Goal: Information Seeking & Learning: Learn about a topic

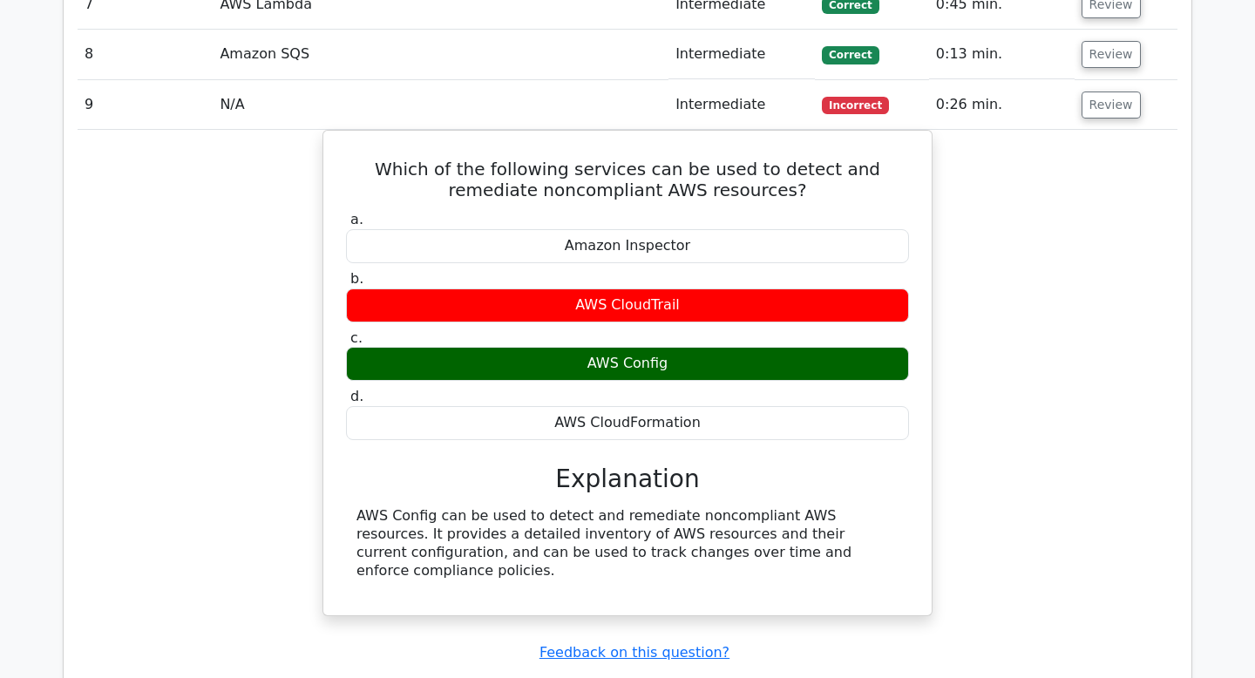
scroll to position [3666, 0]
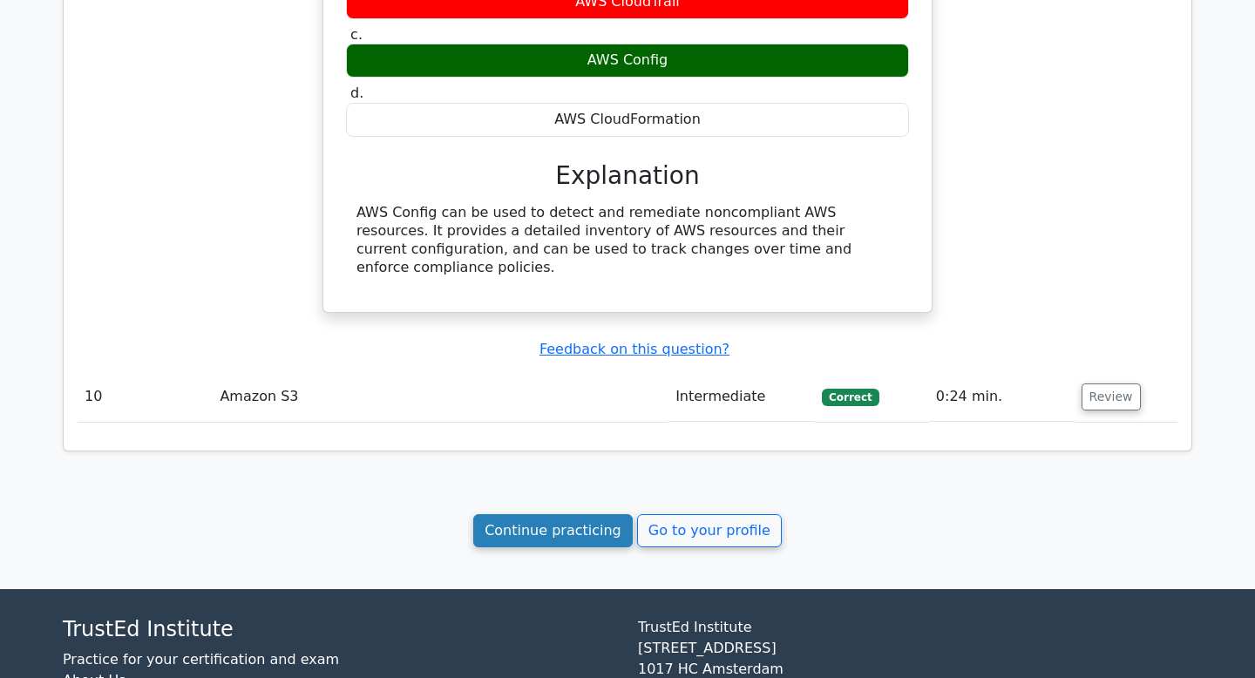
click at [562, 514] on link "Continue practicing" at bounding box center [552, 530] width 159 height 33
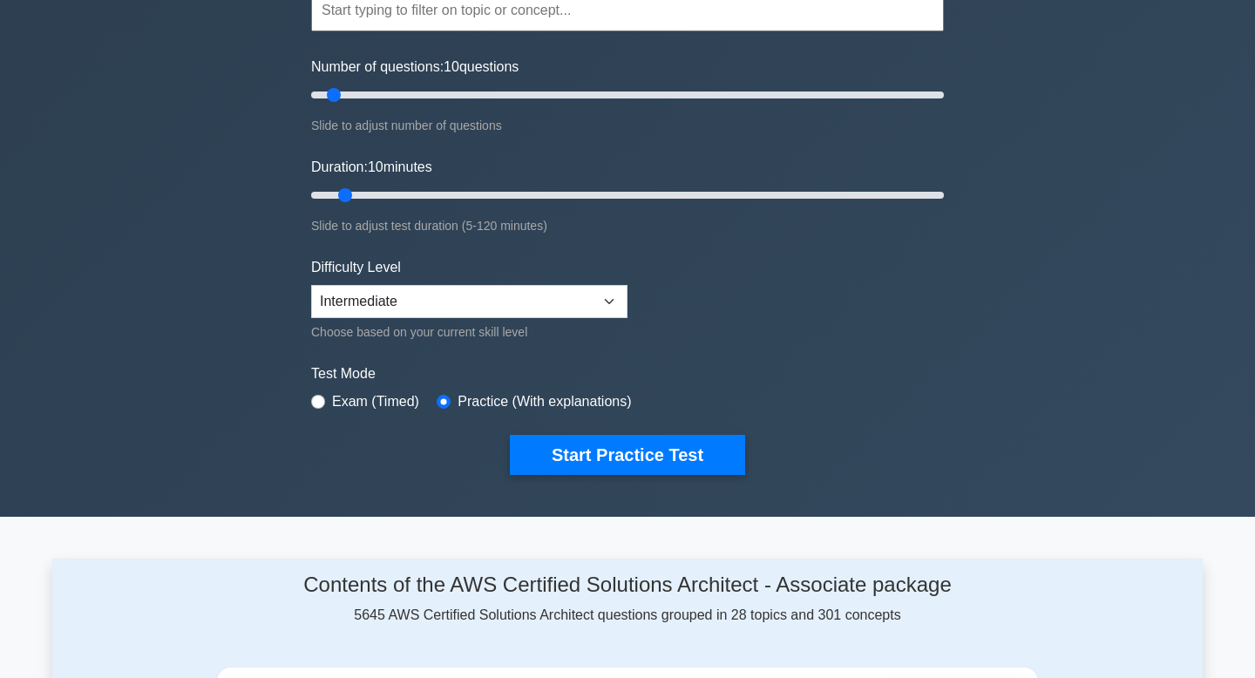
scroll to position [189, 0]
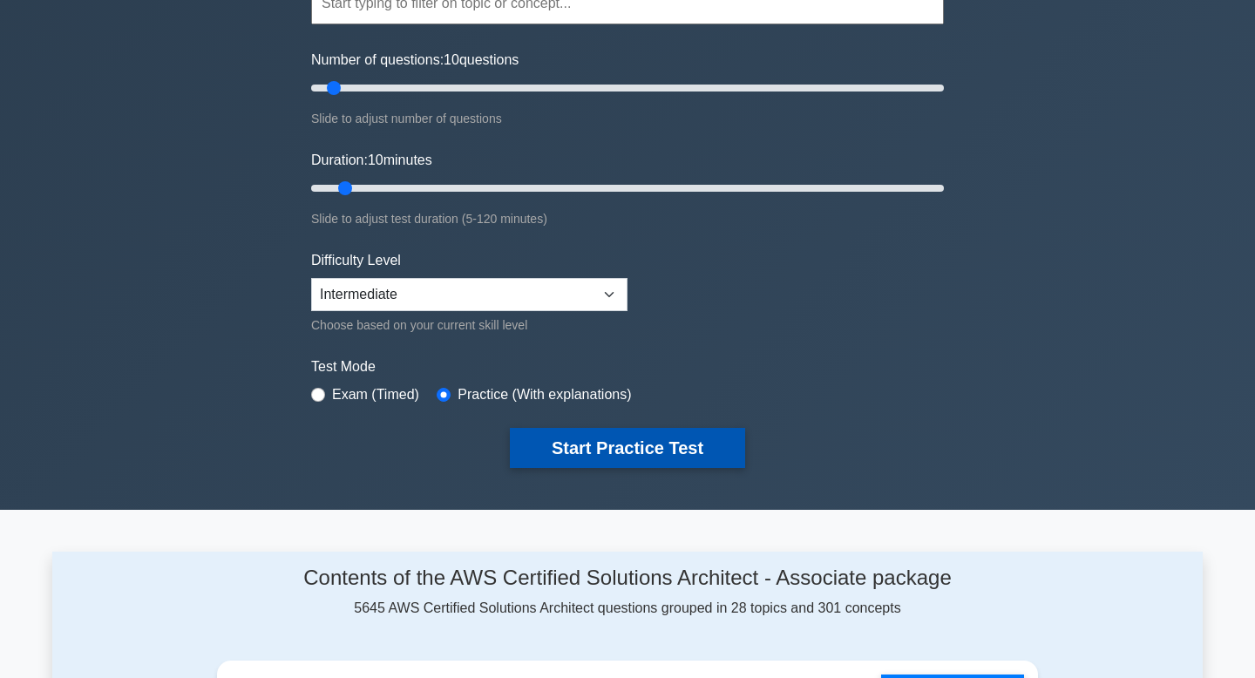
click at [591, 443] on button "Start Practice Test" at bounding box center [627, 448] width 235 height 40
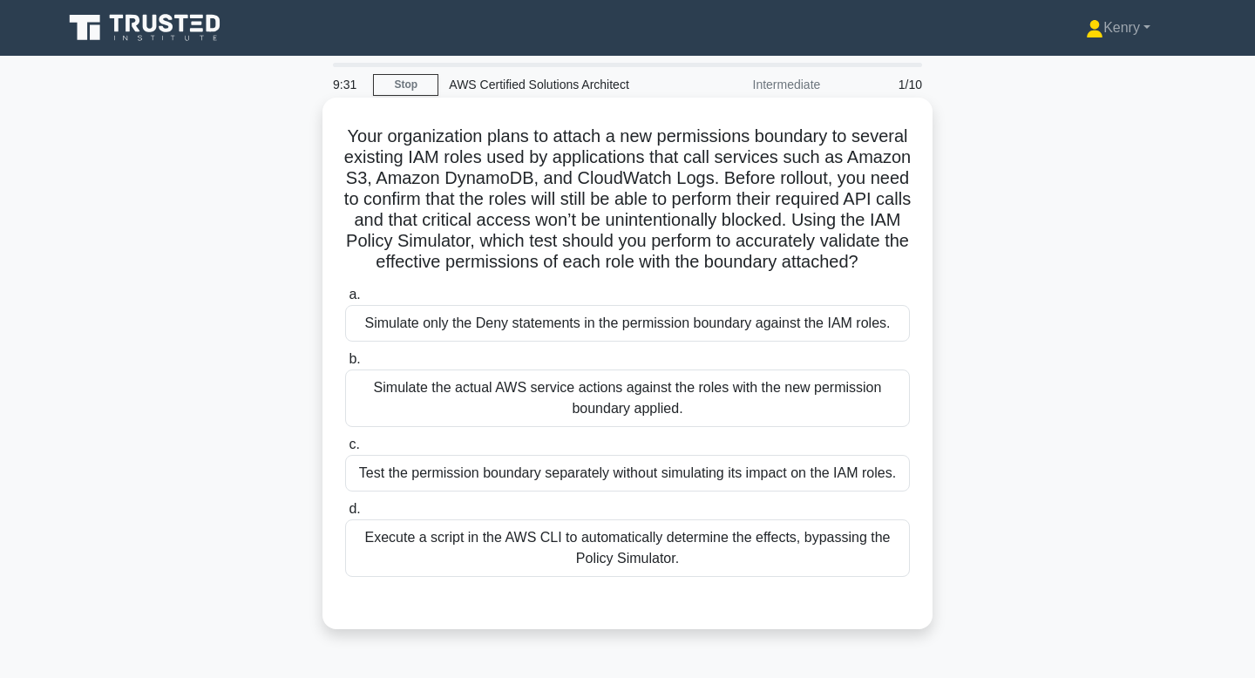
click at [665, 555] on div "Execute a script in the AWS CLI to automatically determine the effects, bypassi…" at bounding box center [627, 547] width 565 height 57
click at [345, 515] on input "d. Execute a script in the AWS CLI to automatically determine the effects, bypa…" at bounding box center [345, 509] width 0 height 11
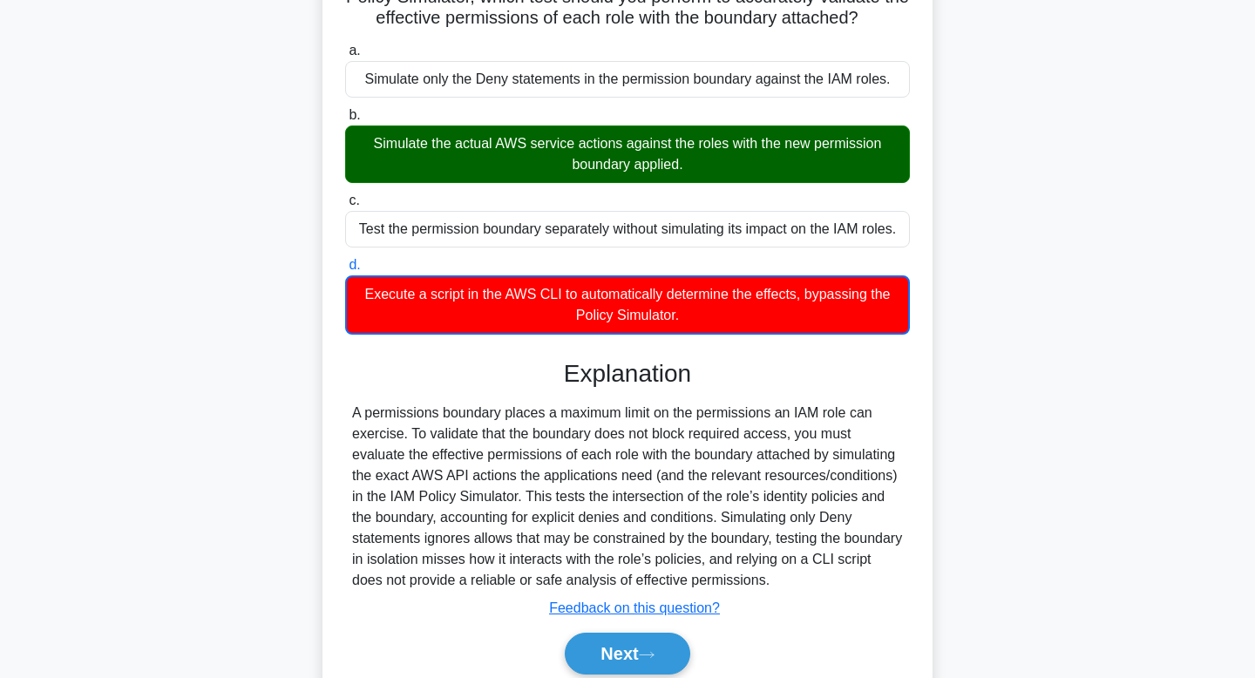
scroll to position [314, 0]
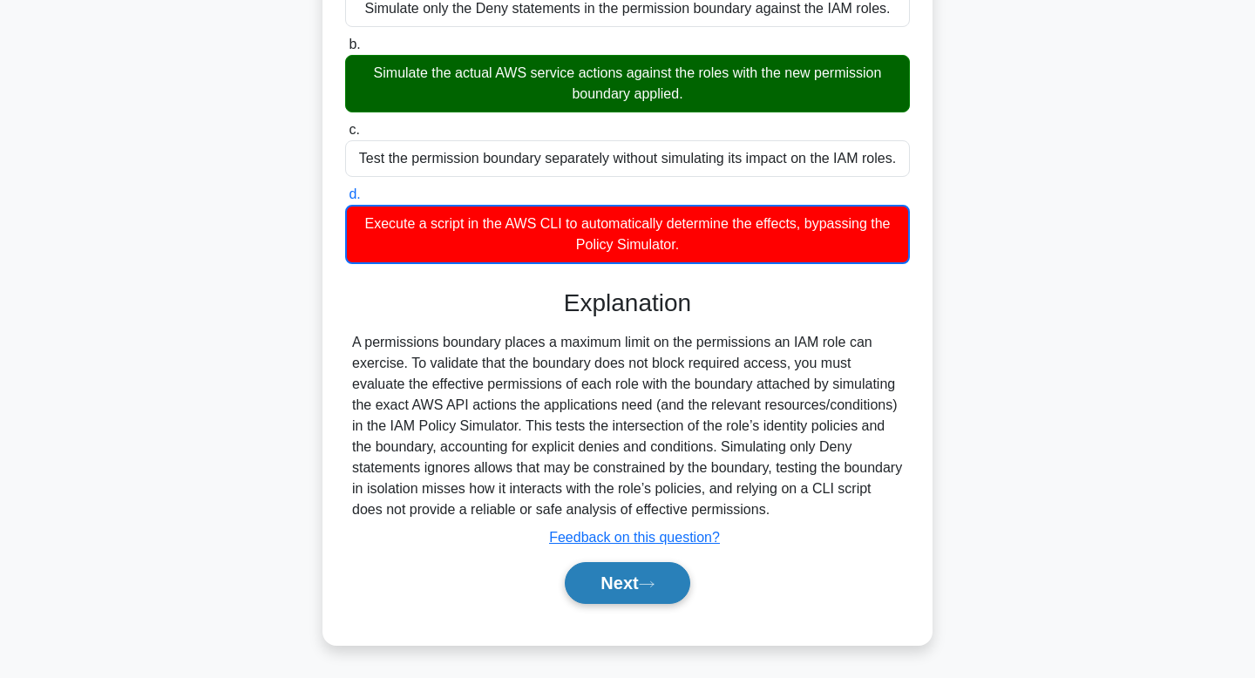
click at [625, 591] on button "Next" at bounding box center [627, 583] width 125 height 42
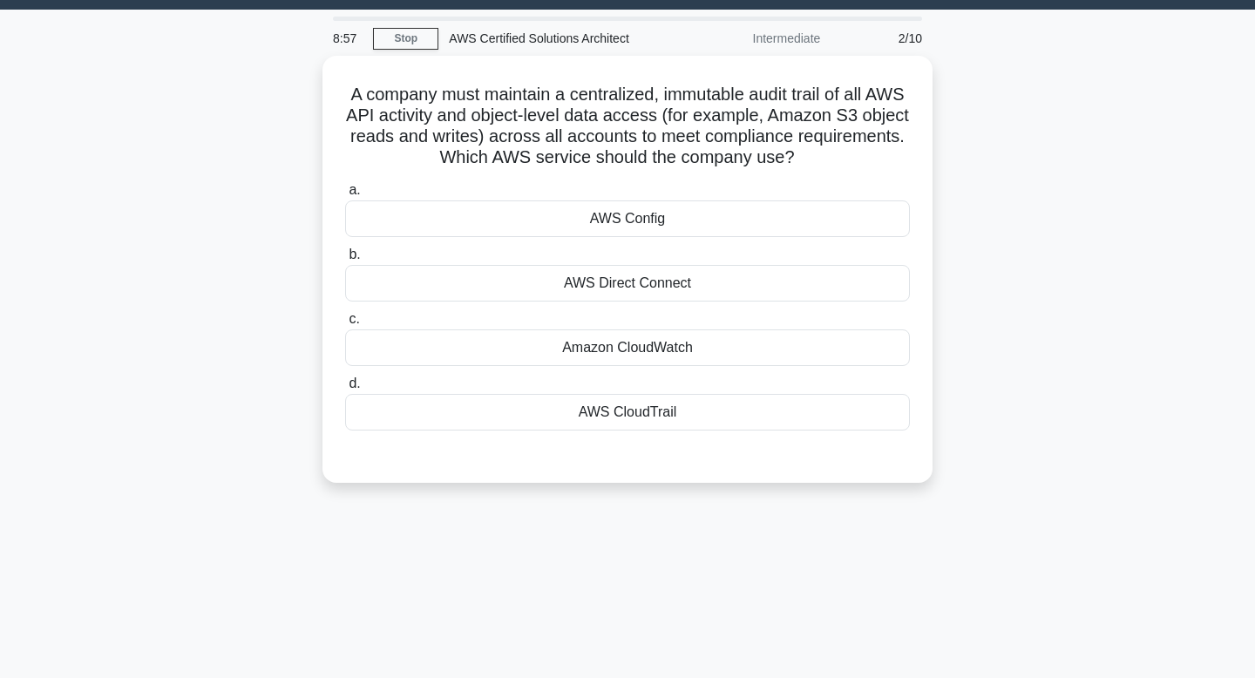
scroll to position [0, 0]
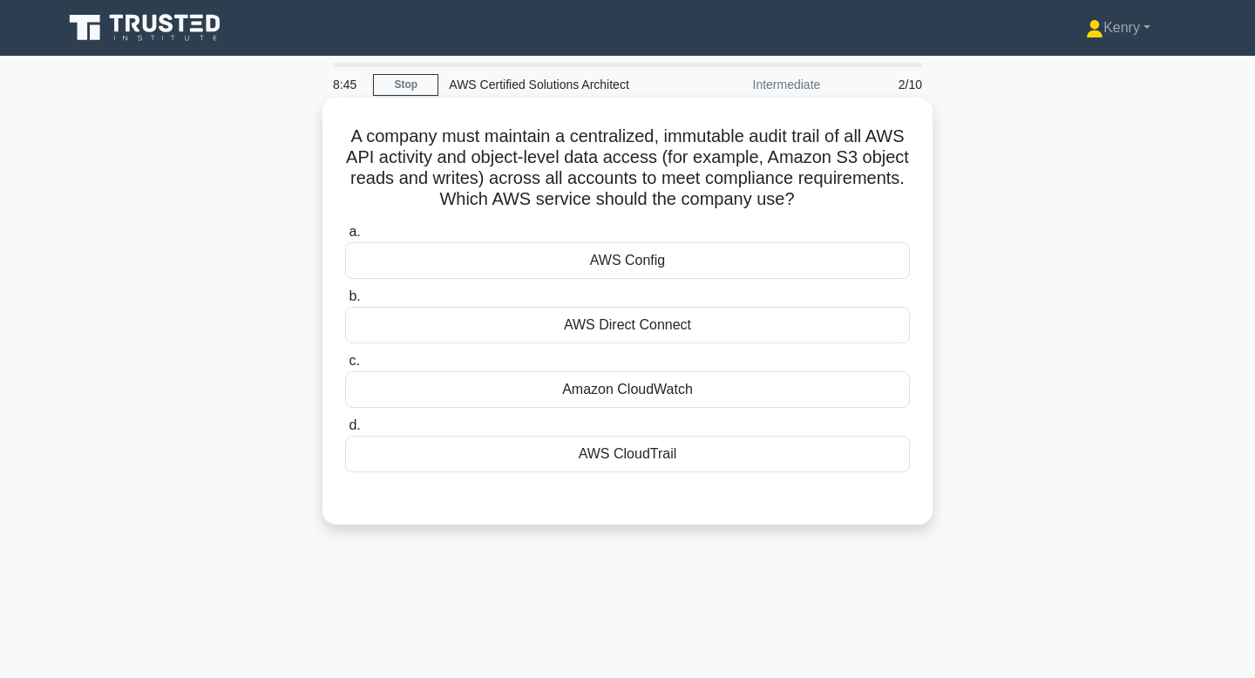
click at [621, 451] on div "AWS CloudTrail" at bounding box center [627, 454] width 565 height 37
click at [345, 431] on input "d. AWS CloudTrail" at bounding box center [345, 425] width 0 height 11
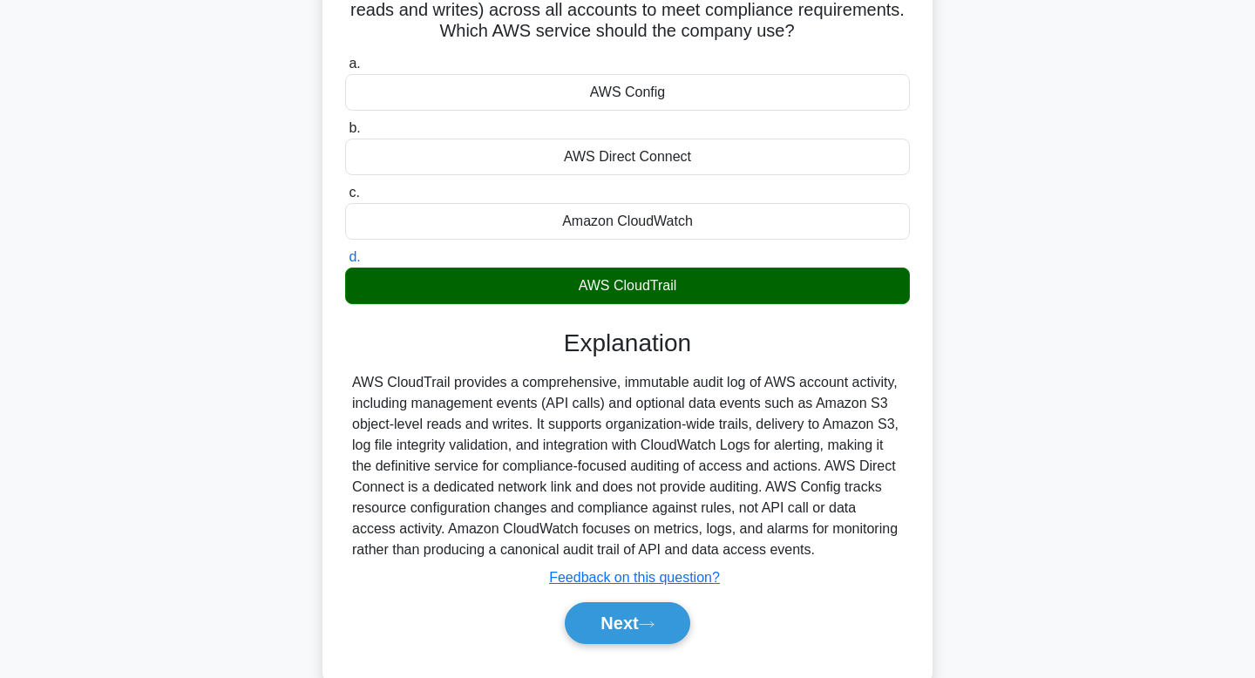
scroll to position [263, 0]
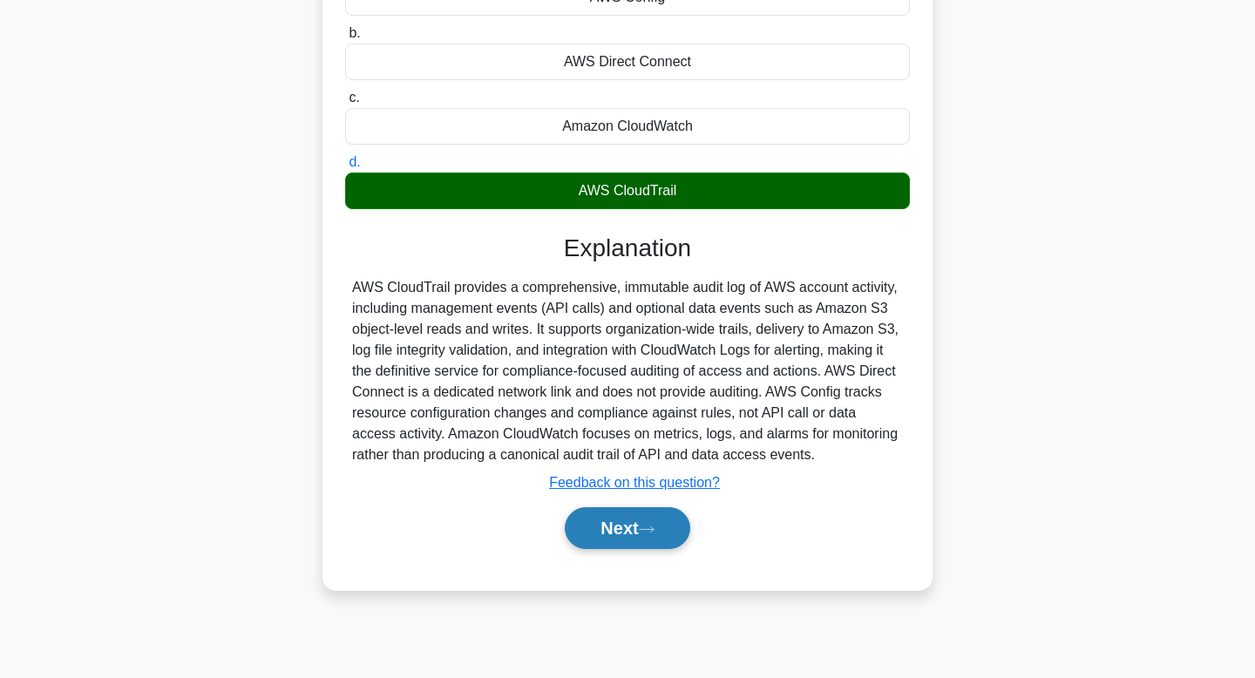
click at [600, 520] on button "Next" at bounding box center [627, 528] width 125 height 42
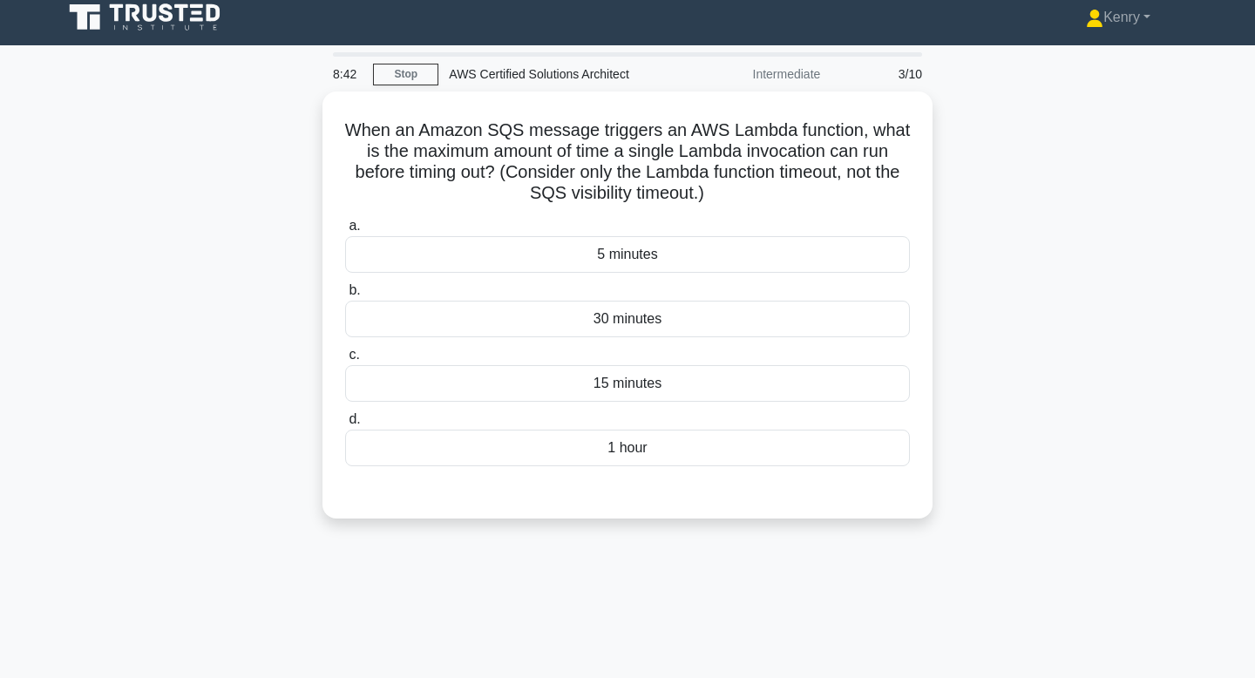
scroll to position [0, 0]
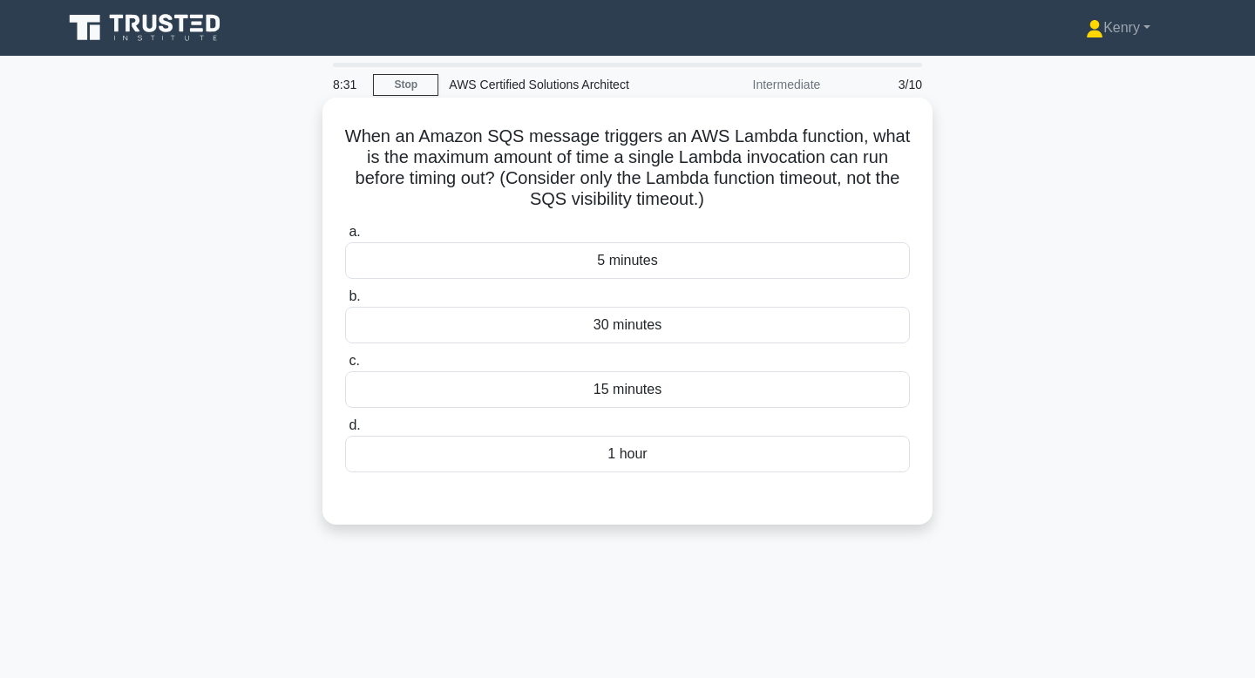
click at [655, 391] on div "15 minutes" at bounding box center [627, 389] width 565 height 37
click at [345, 367] on input "c. 15 minutes" at bounding box center [345, 360] width 0 height 11
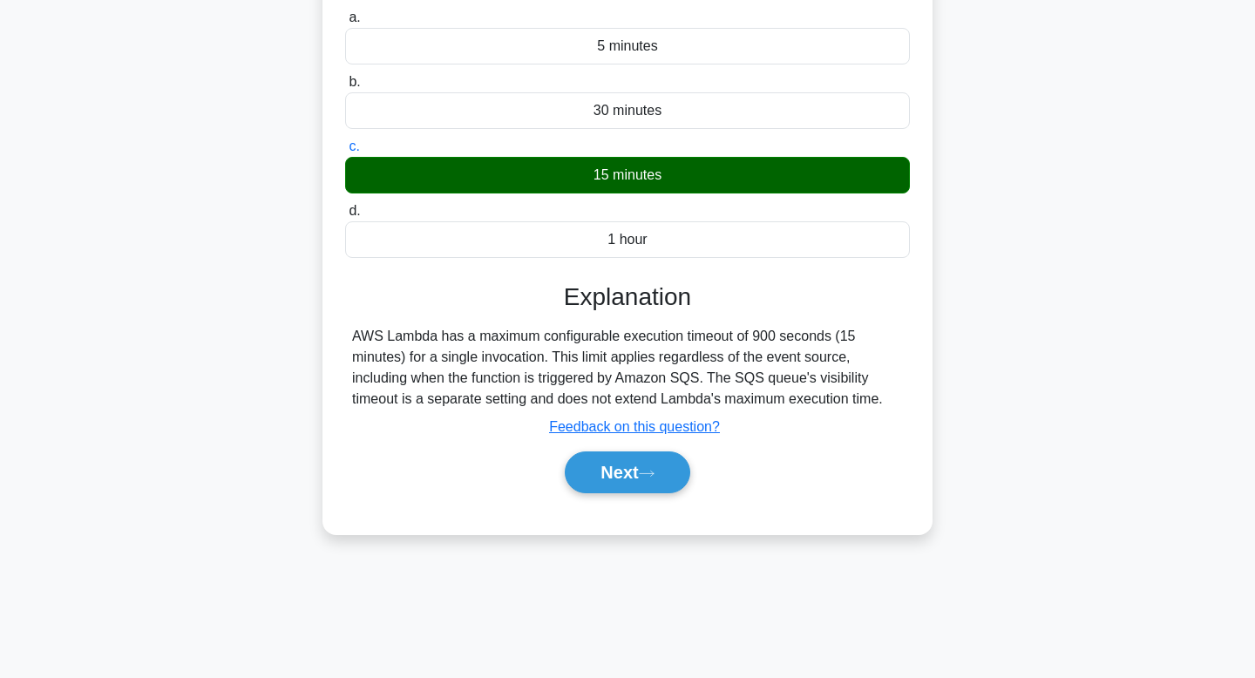
scroll to position [263, 0]
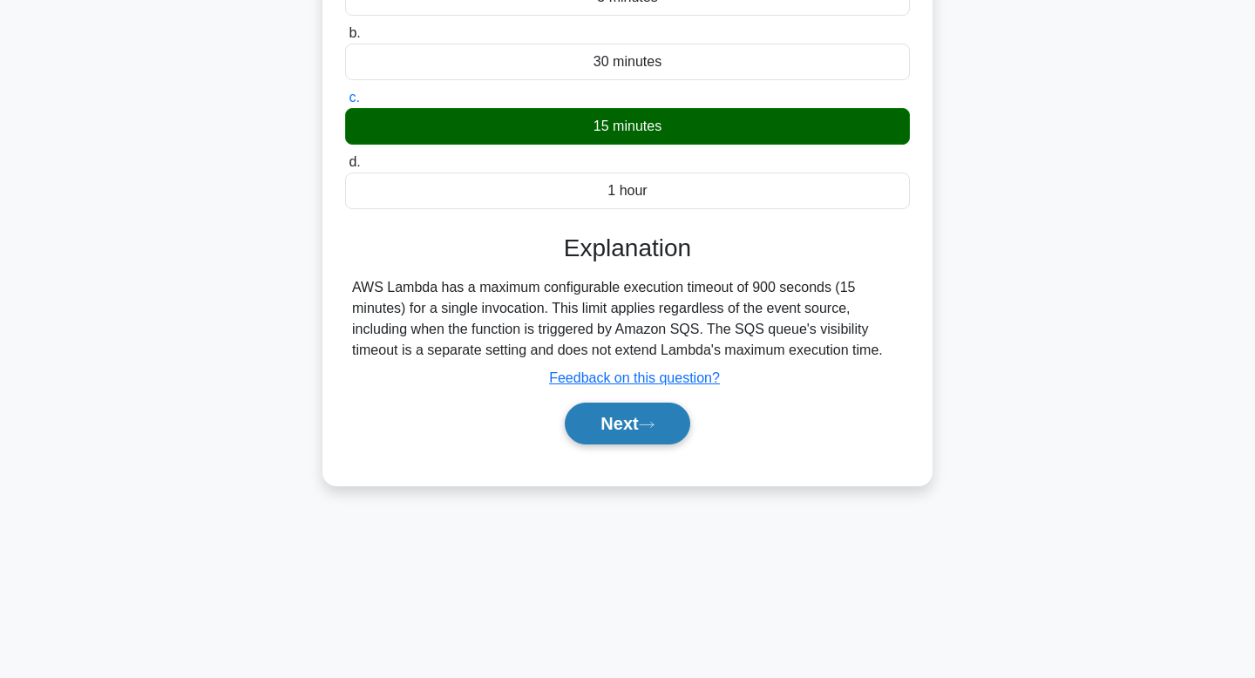
click at [621, 423] on button "Next" at bounding box center [627, 423] width 125 height 42
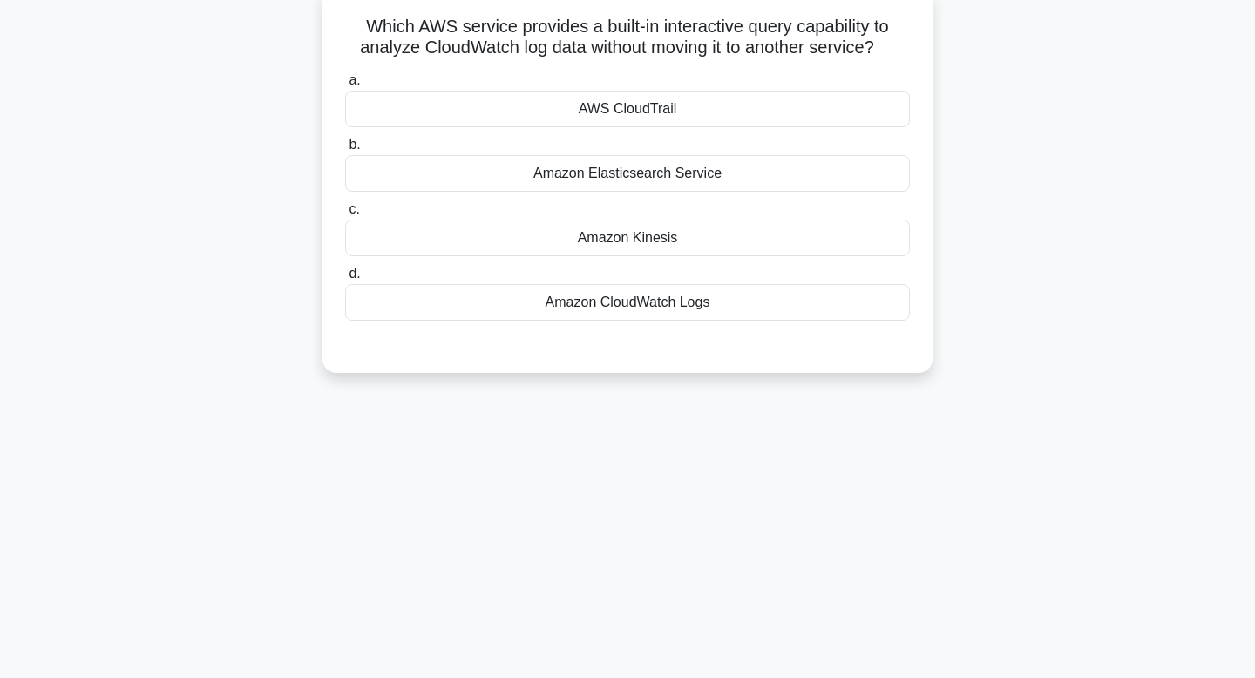
scroll to position [0, 0]
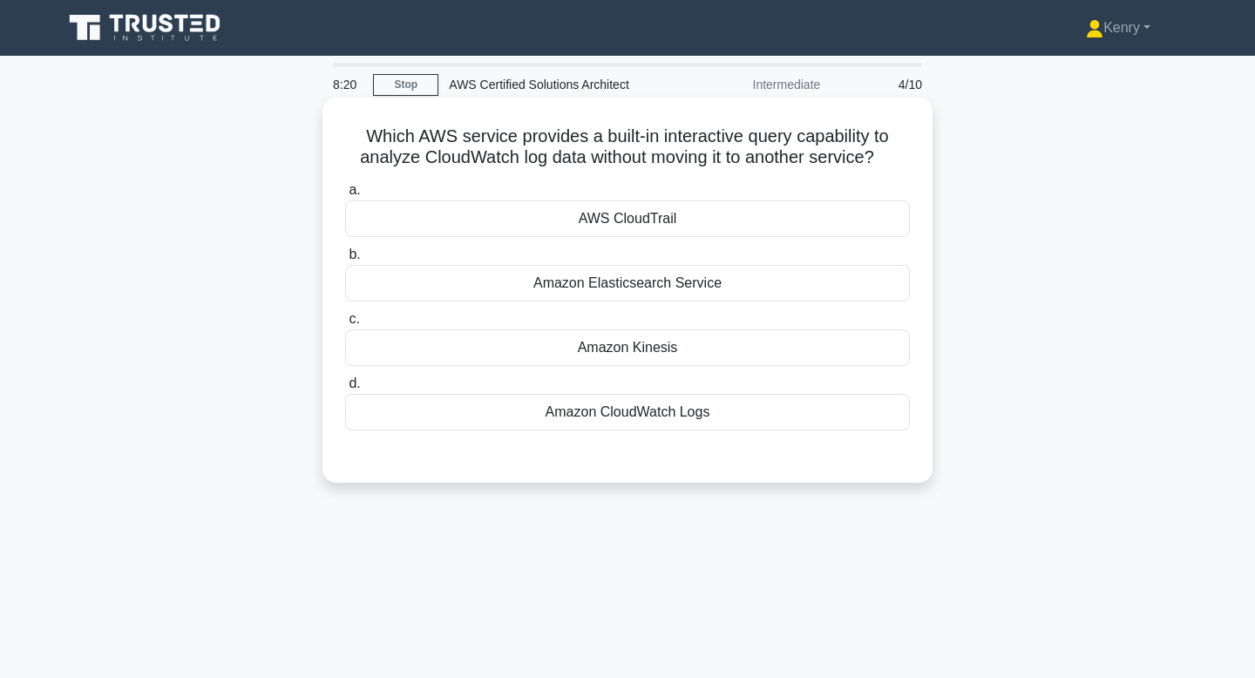
click at [736, 414] on div "Amazon CloudWatch Logs" at bounding box center [627, 412] width 565 height 37
click at [345, 389] on input "d. Amazon CloudWatch Logs" at bounding box center [345, 383] width 0 height 11
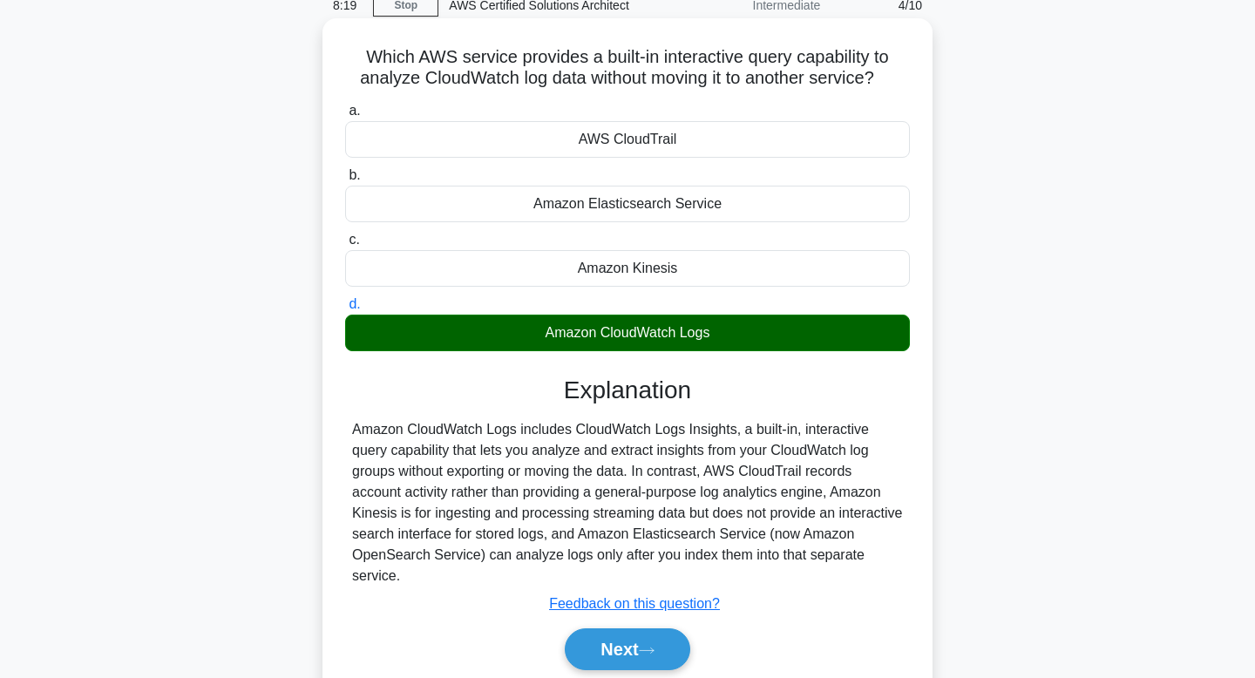
scroll to position [263, 0]
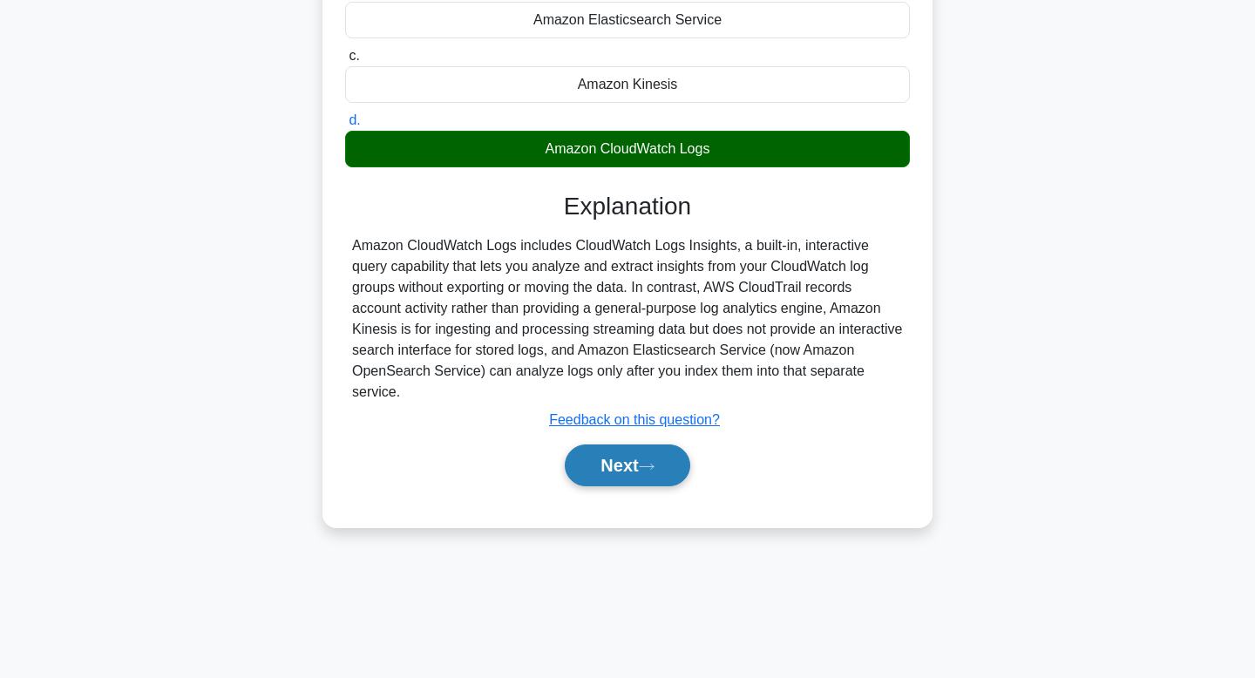
click at [592, 450] on button "Next" at bounding box center [627, 465] width 125 height 42
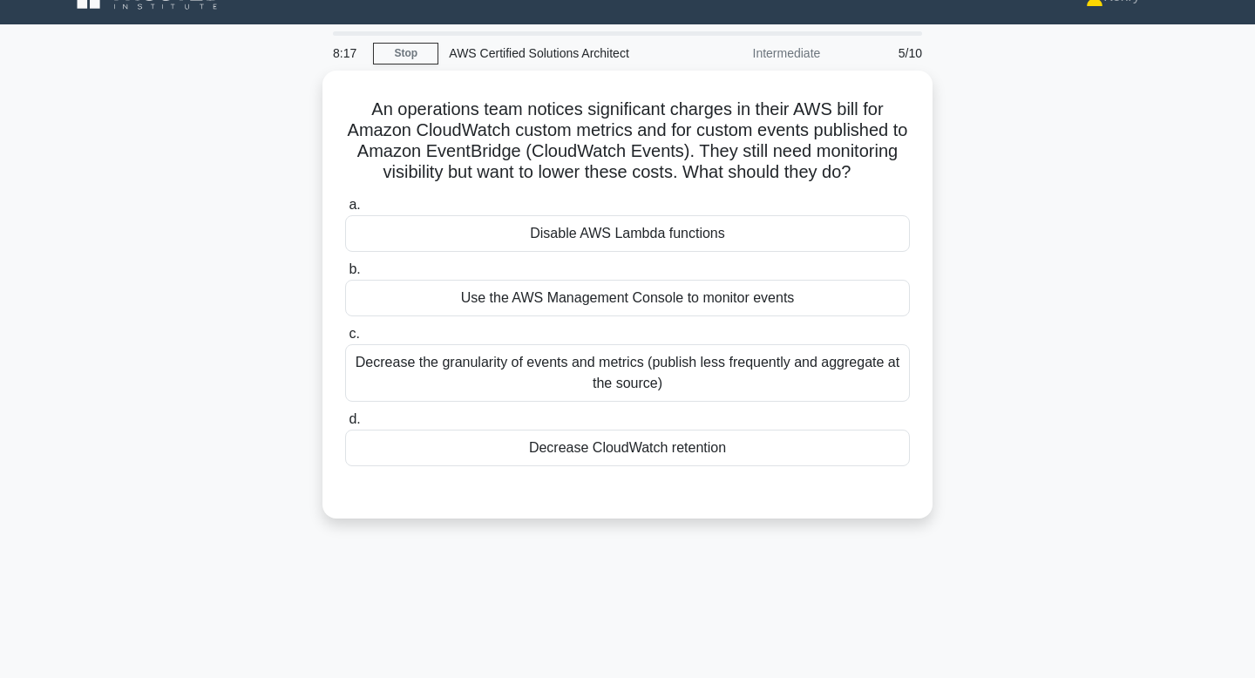
scroll to position [0, 0]
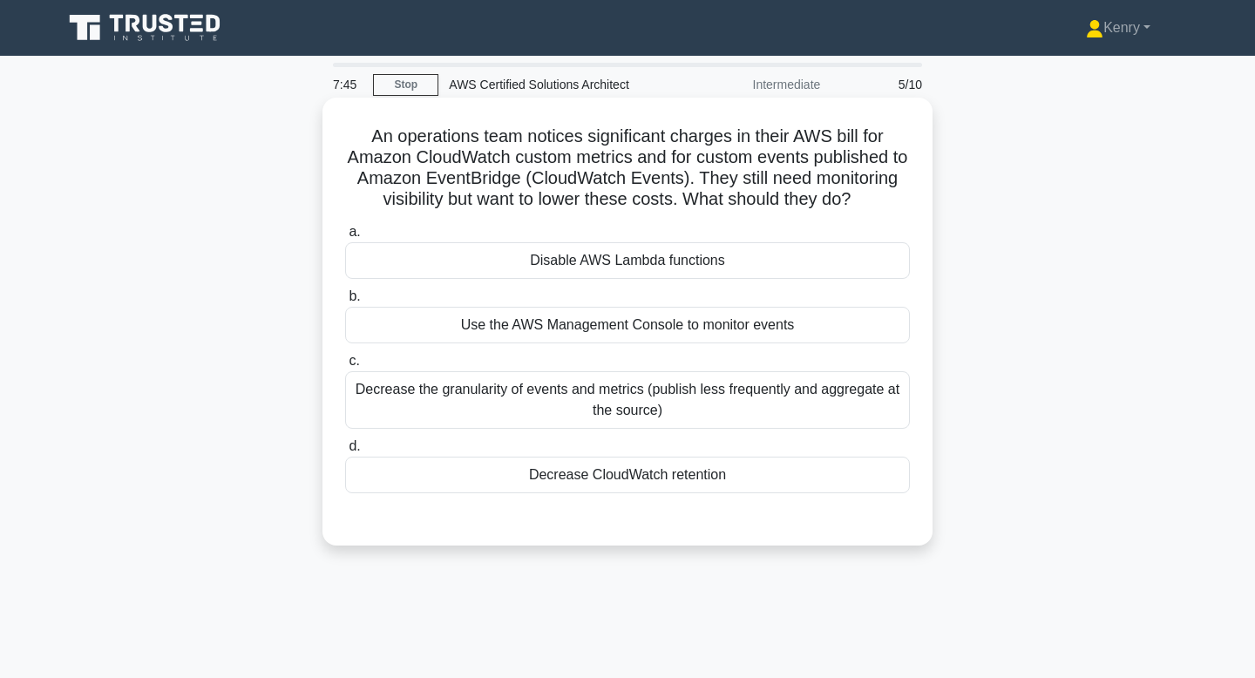
click at [670, 478] on div "Decrease CloudWatch retention" at bounding box center [627, 474] width 565 height 37
click at [345, 452] on input "d. Decrease CloudWatch retention" at bounding box center [345, 446] width 0 height 11
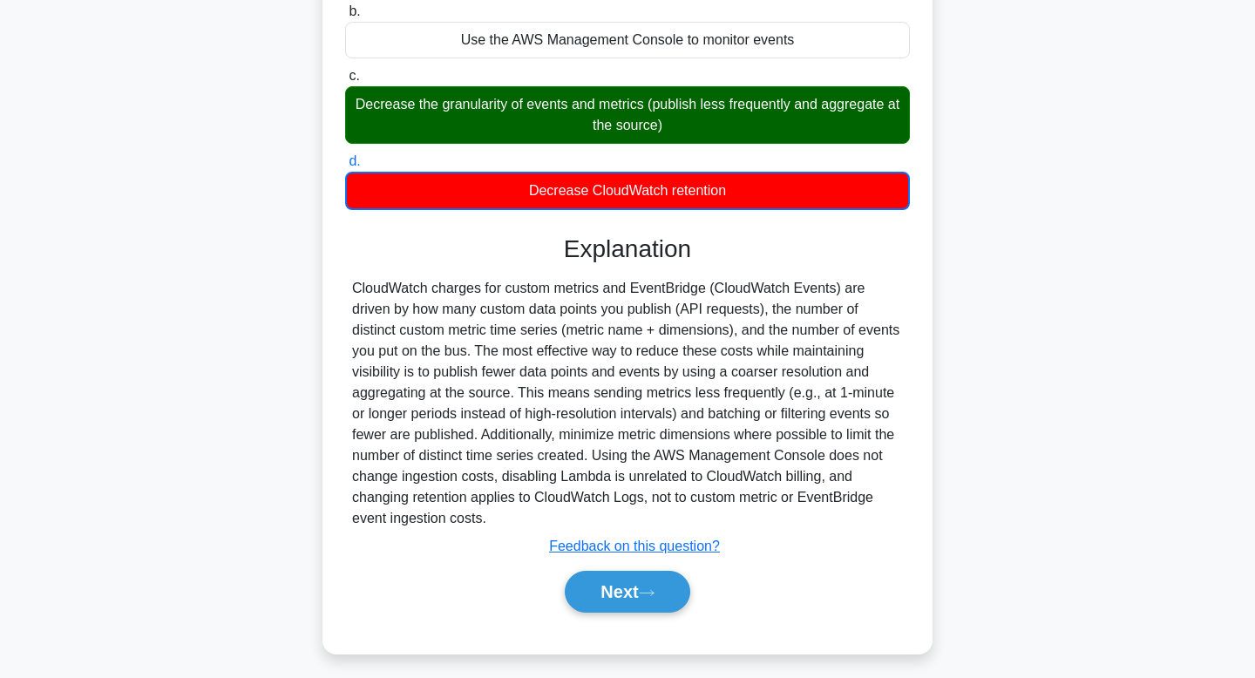
scroll to position [294, 0]
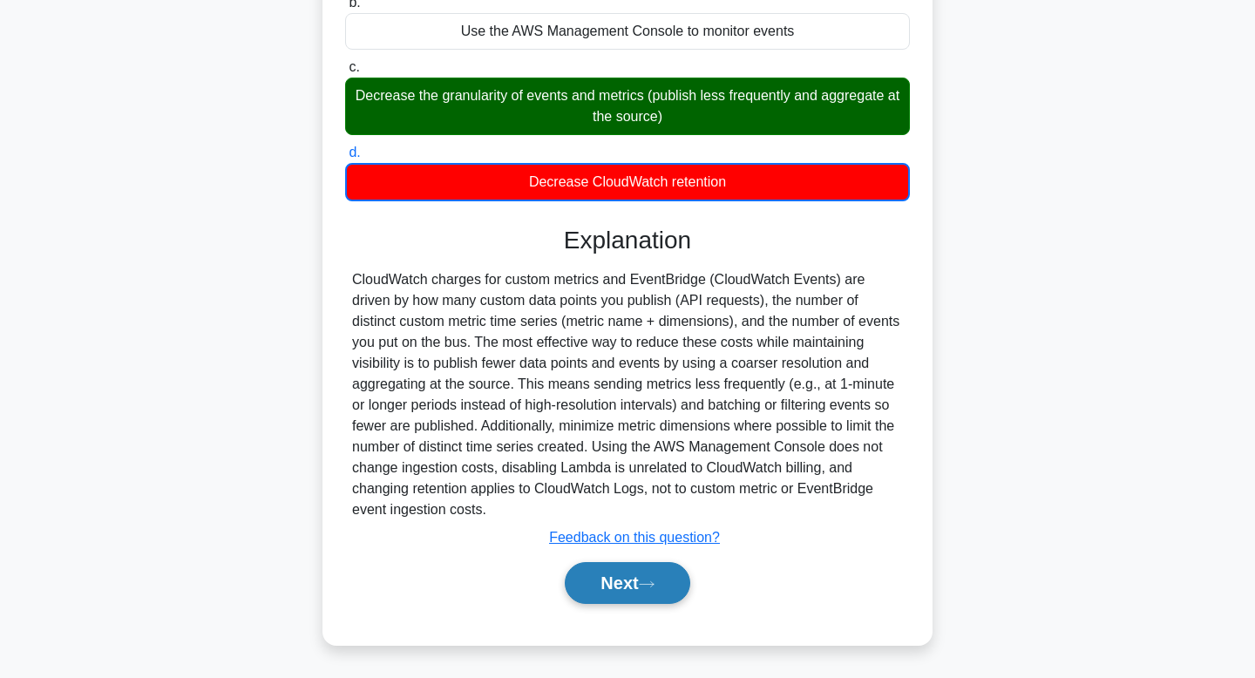
click at [598, 591] on button "Next" at bounding box center [627, 583] width 125 height 42
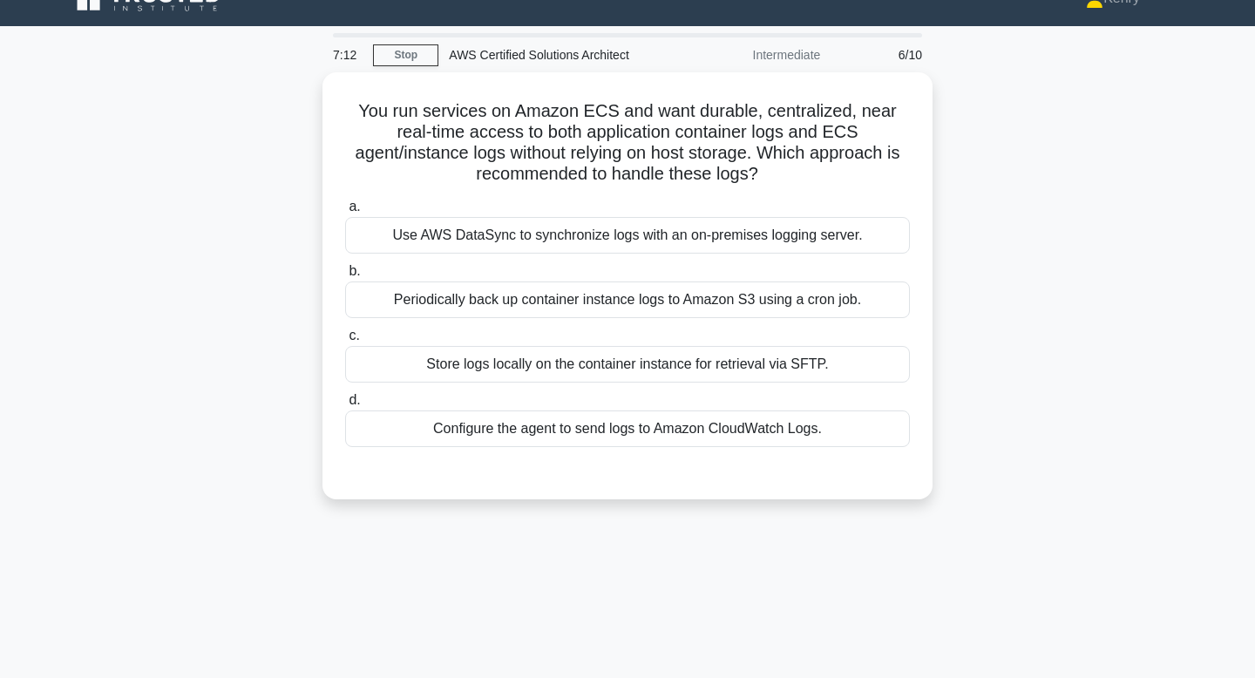
scroll to position [0, 0]
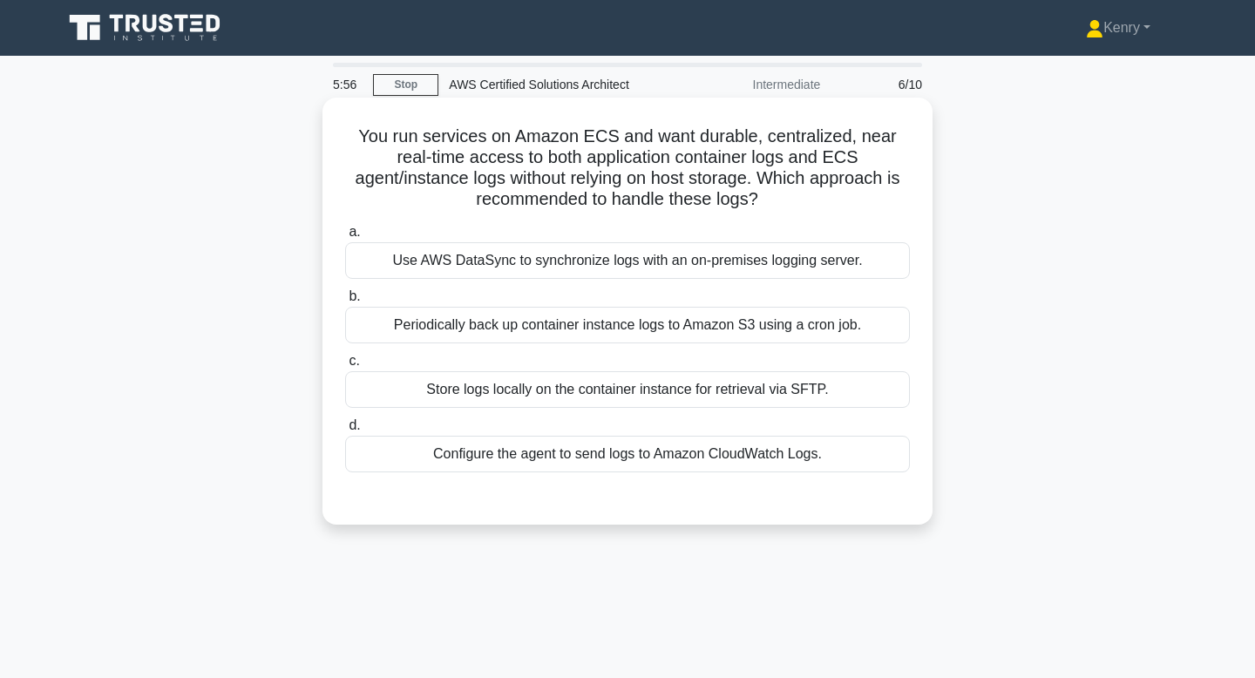
click at [634, 472] on div "Configure the agent to send logs to Amazon CloudWatch Logs." at bounding box center [627, 454] width 565 height 37
click at [345, 431] on input "d. Configure the agent to send logs to Amazon CloudWatch Logs." at bounding box center [345, 425] width 0 height 11
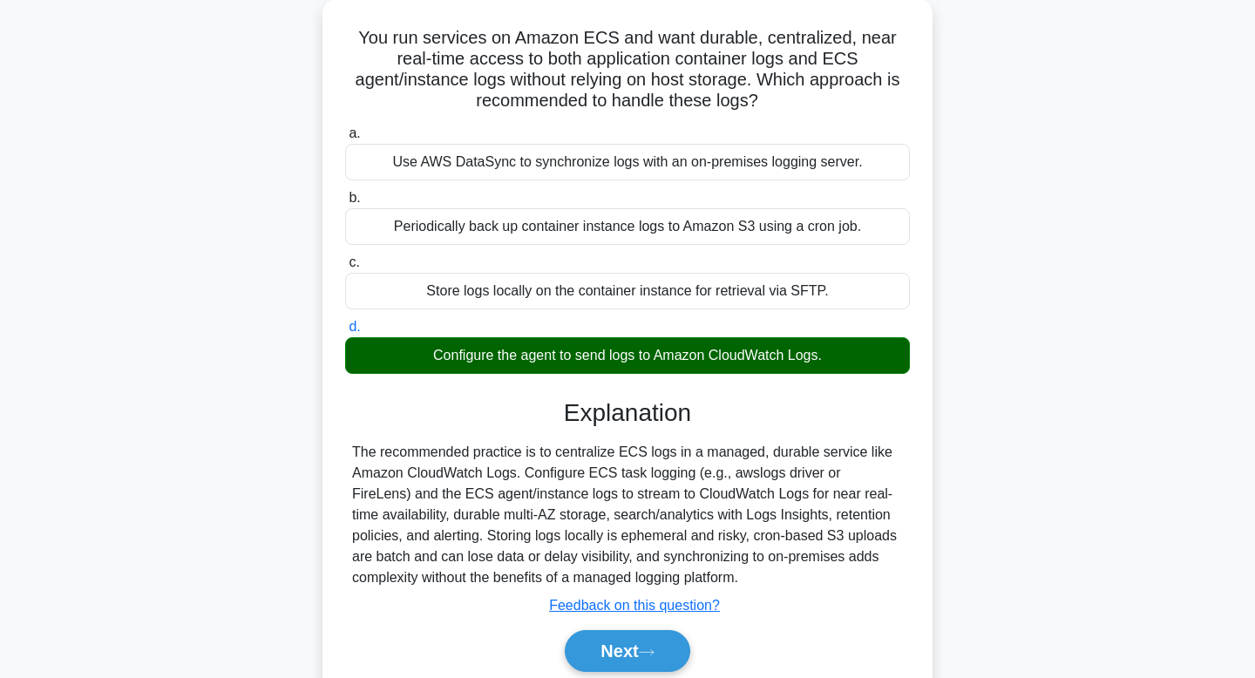
scroll to position [263, 0]
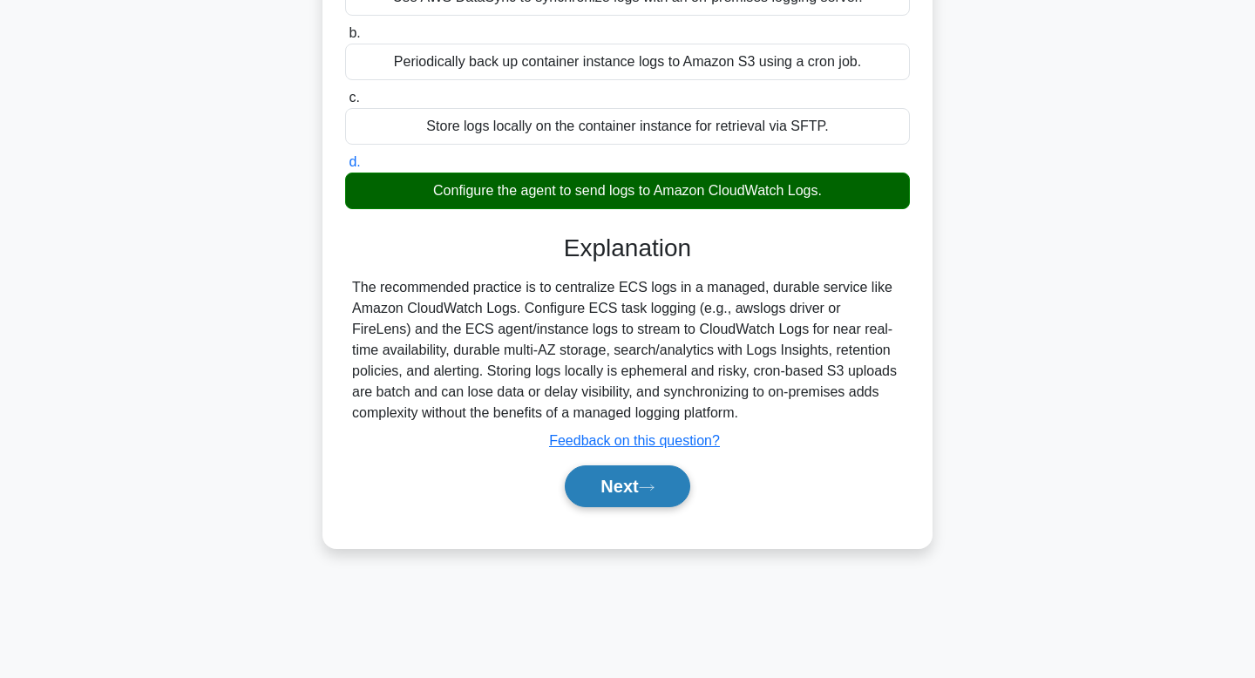
click at [625, 504] on button "Next" at bounding box center [627, 486] width 125 height 42
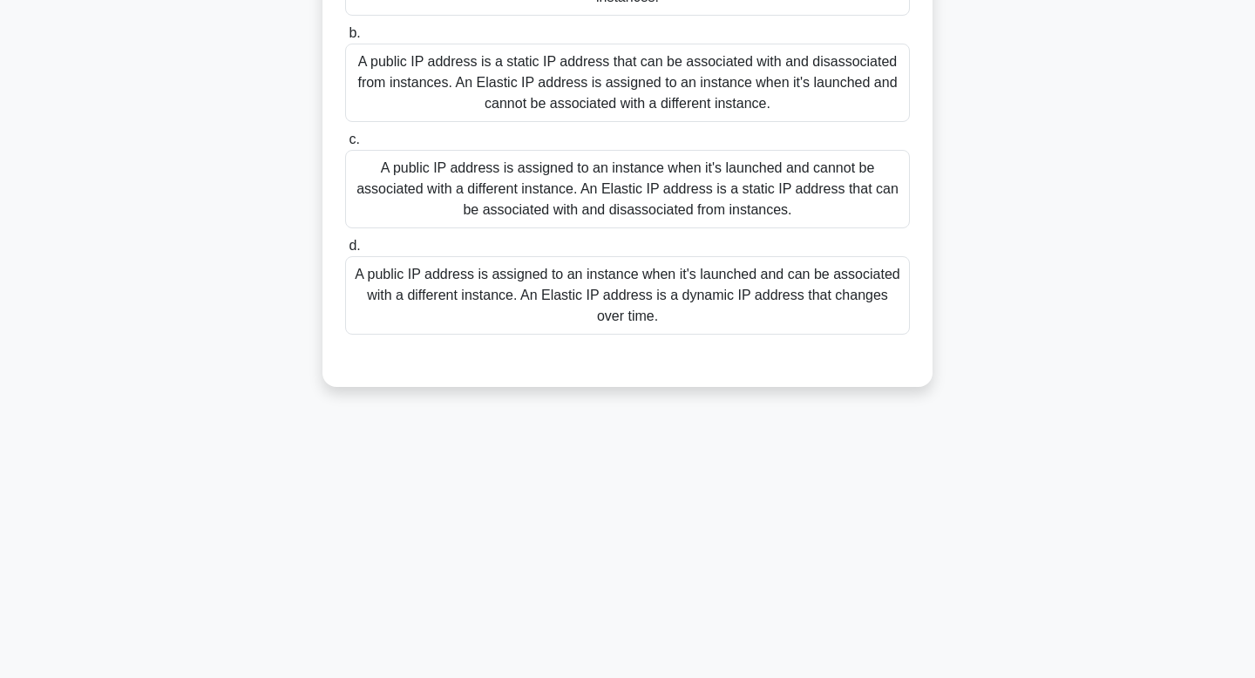
scroll to position [0, 0]
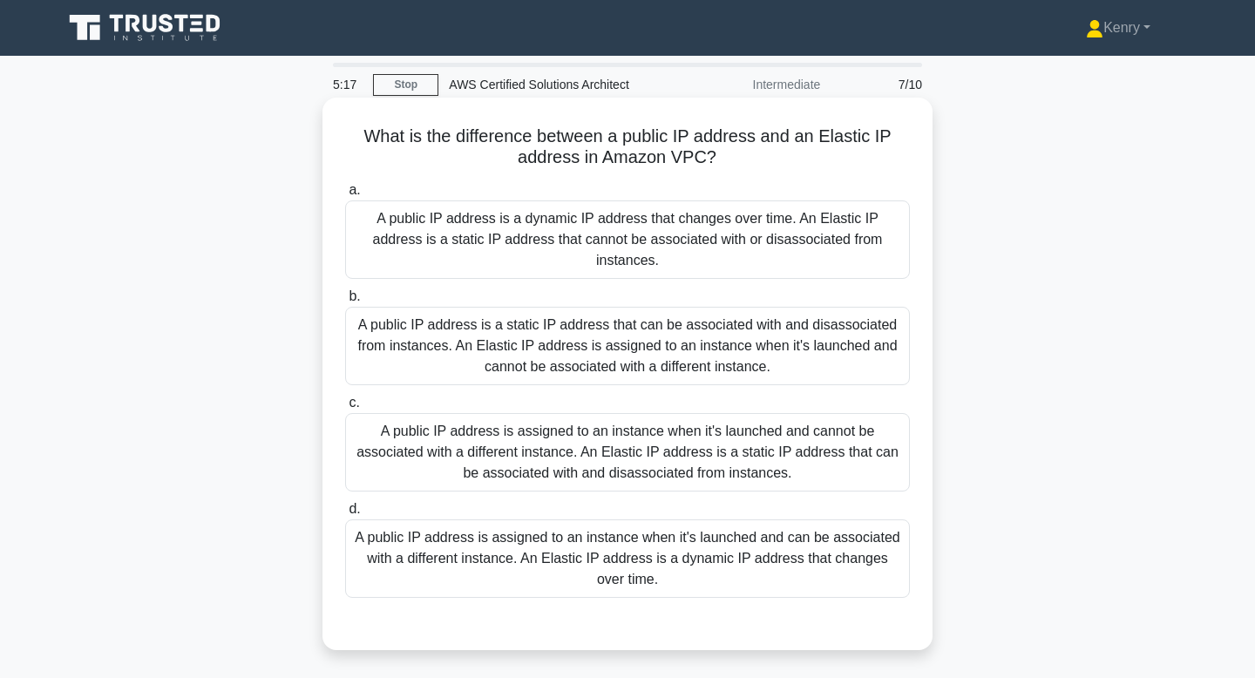
click at [403, 474] on div "A public IP address is assigned to an instance when it's launched and cannot be…" at bounding box center [627, 452] width 565 height 78
click at [345, 409] on input "c. A public IP address is assigned to an instance when it's launched and cannot…" at bounding box center [345, 402] width 0 height 11
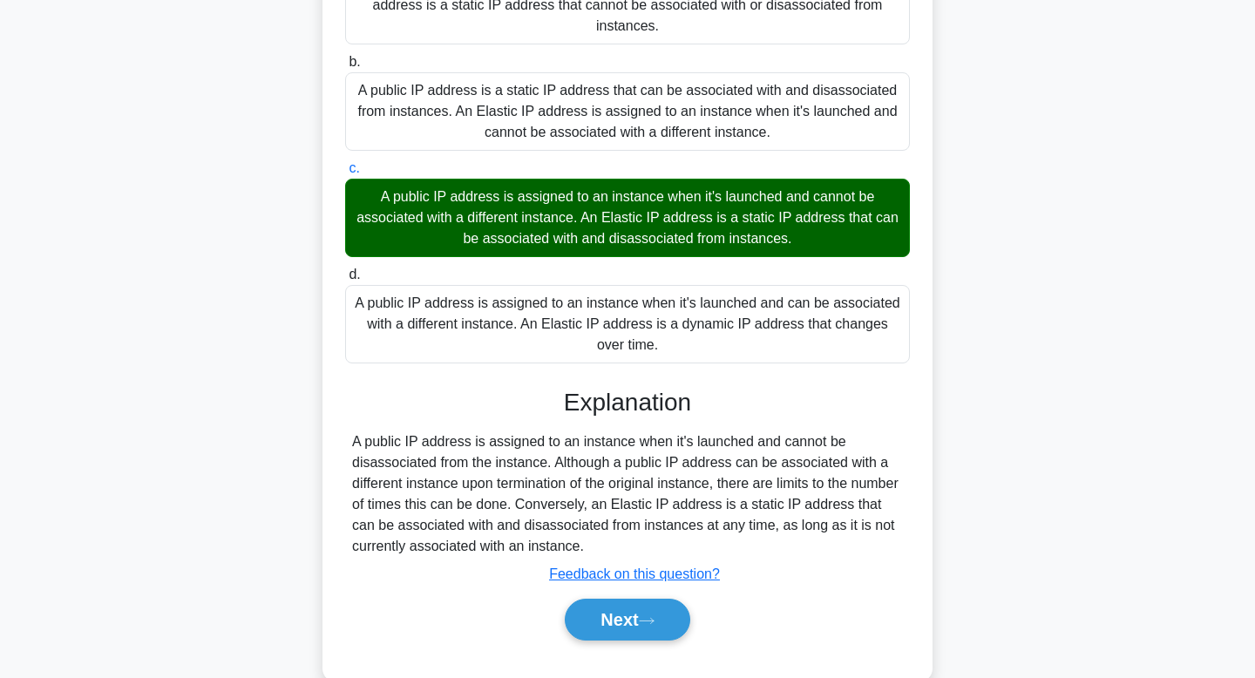
scroll to position [271, 0]
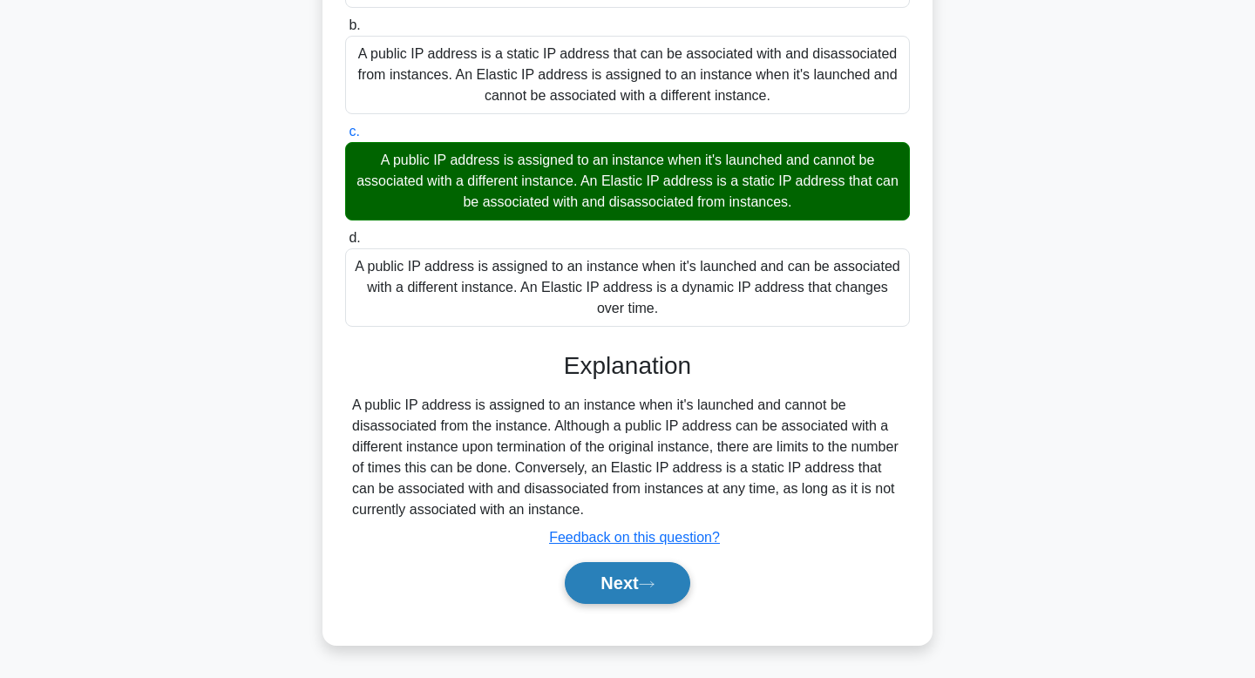
click at [632, 595] on button "Next" at bounding box center [627, 583] width 125 height 42
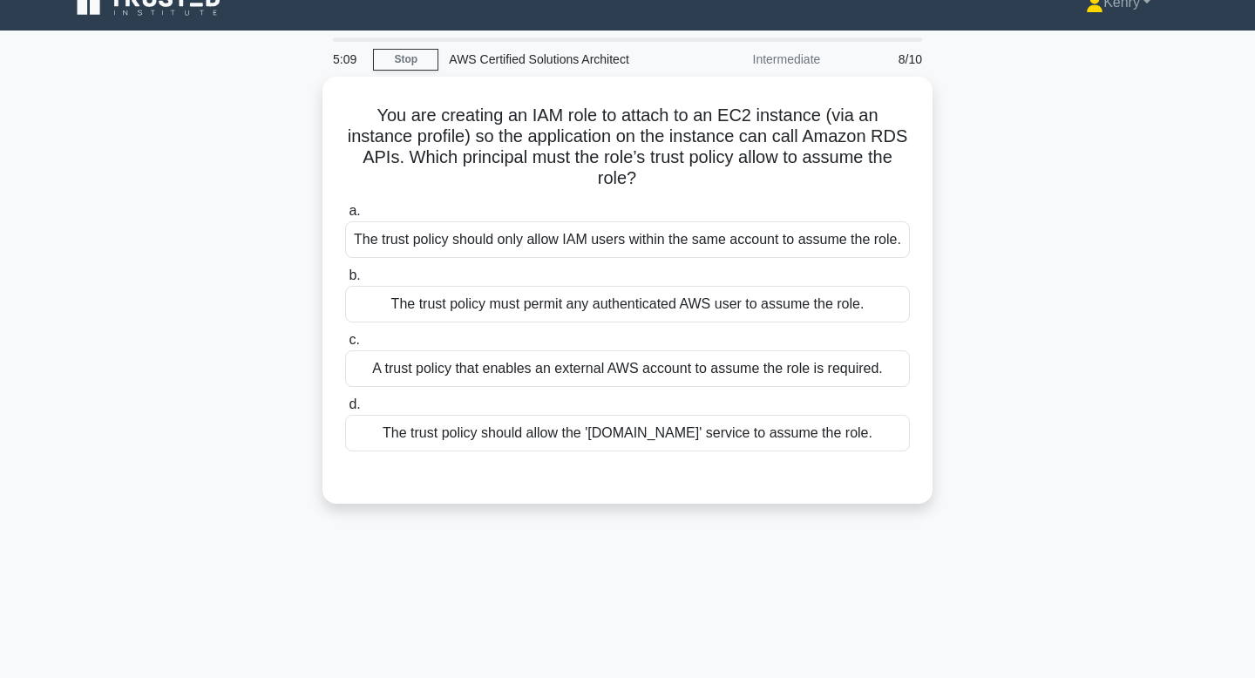
scroll to position [0, 0]
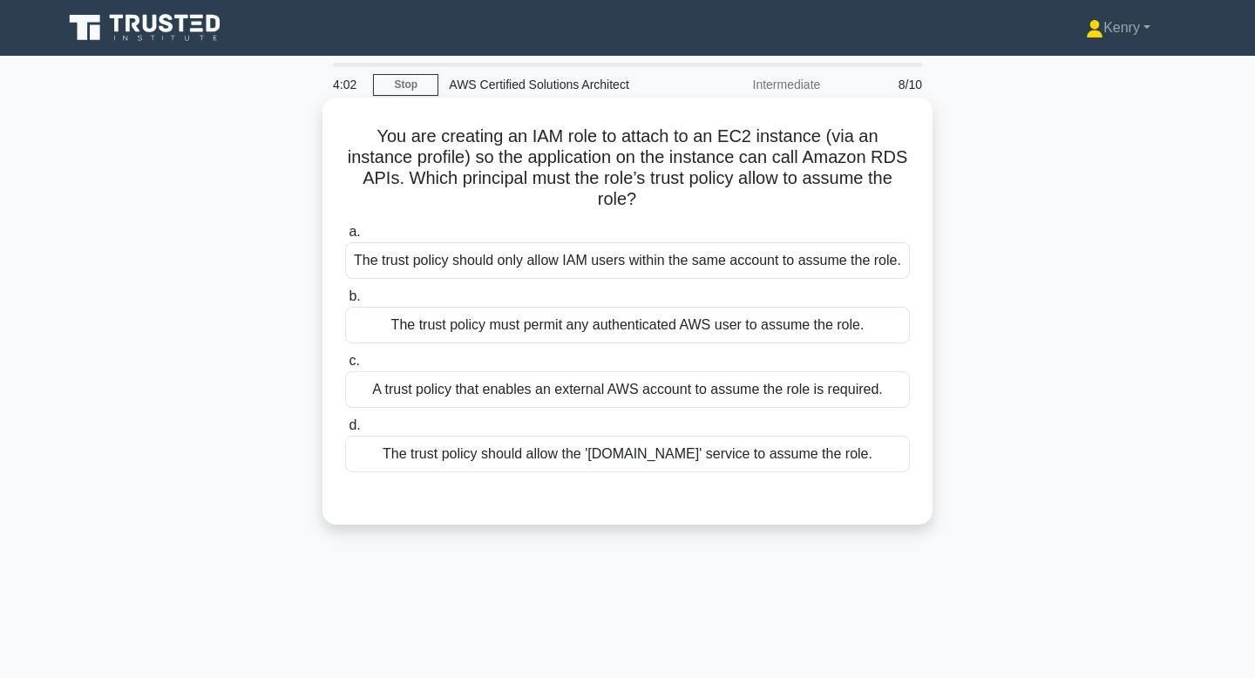
click at [523, 338] on div "The trust policy must permit any authenticated AWS user to assume the role." at bounding box center [627, 325] width 565 height 37
click at [345, 302] on input "b. The trust policy must permit any authenticated AWS user to assume the role." at bounding box center [345, 296] width 0 height 11
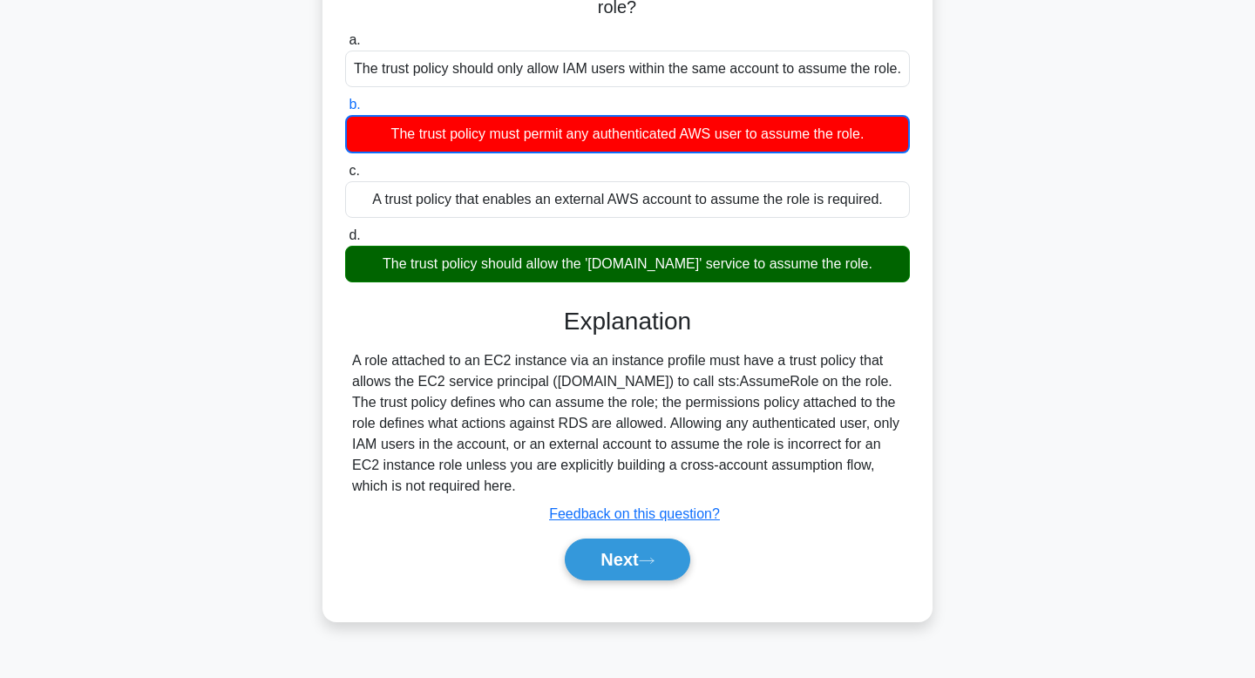
scroll to position [197, 0]
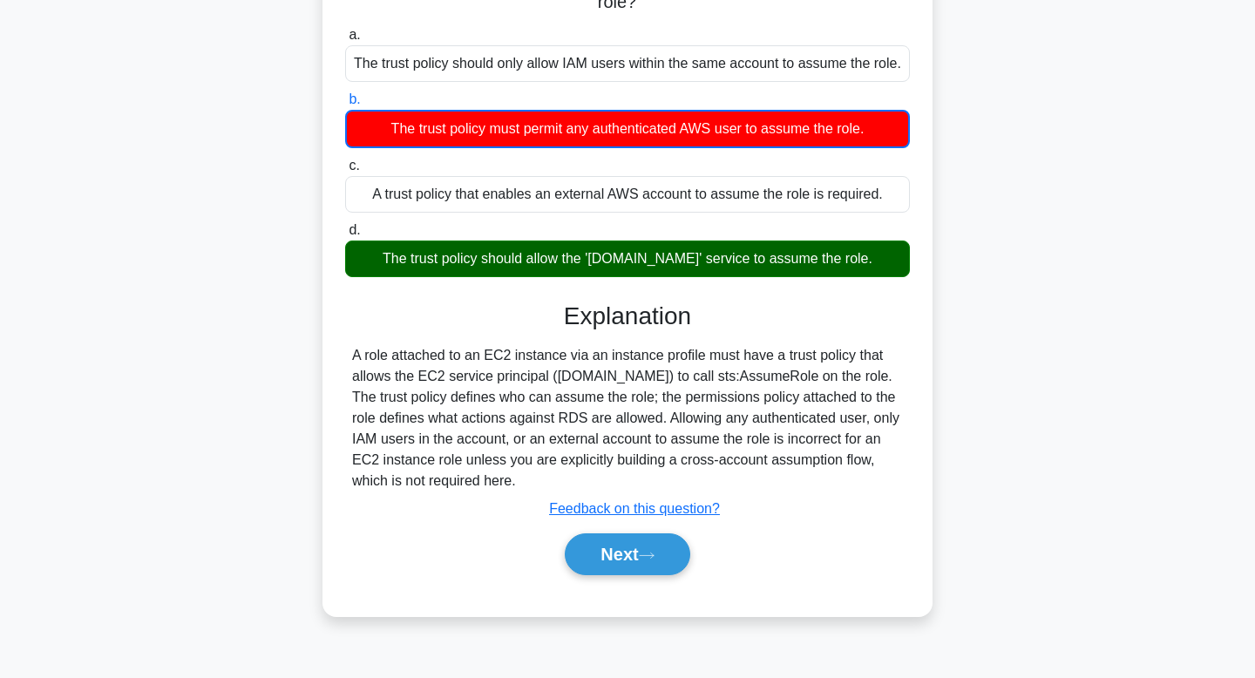
click at [623, 582] on div "Next" at bounding box center [627, 554] width 565 height 56
click at [632, 575] on button "Next" at bounding box center [627, 554] width 125 height 42
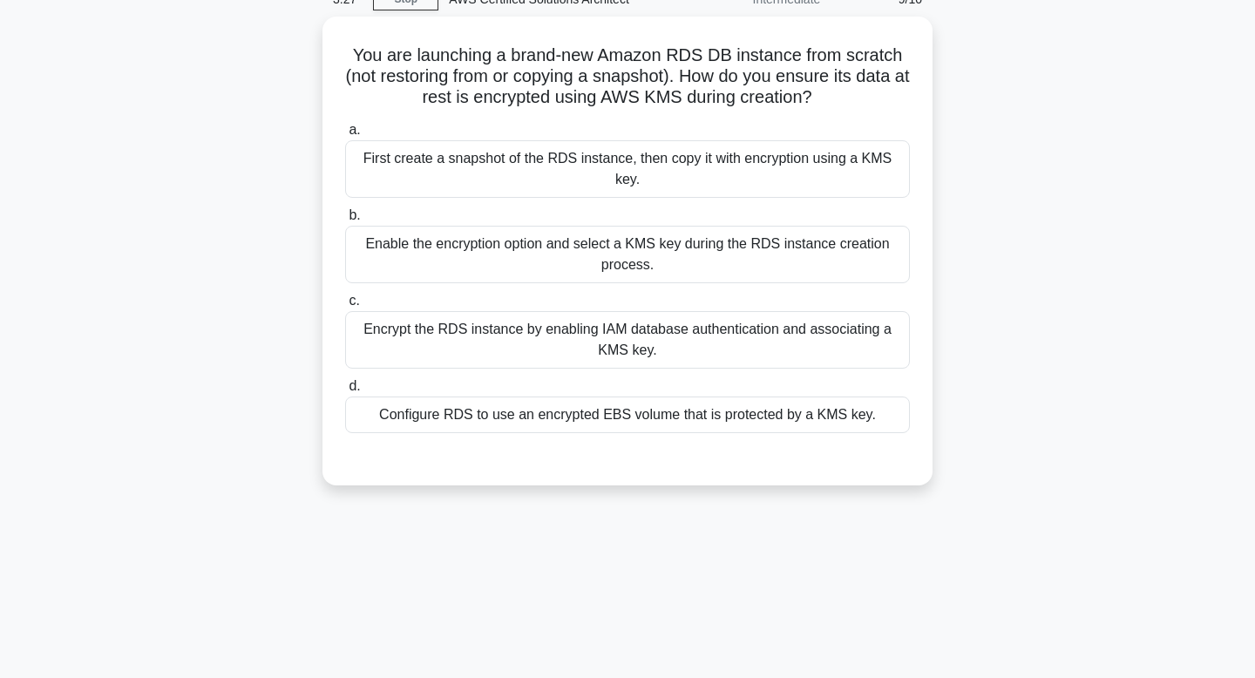
scroll to position [0, 0]
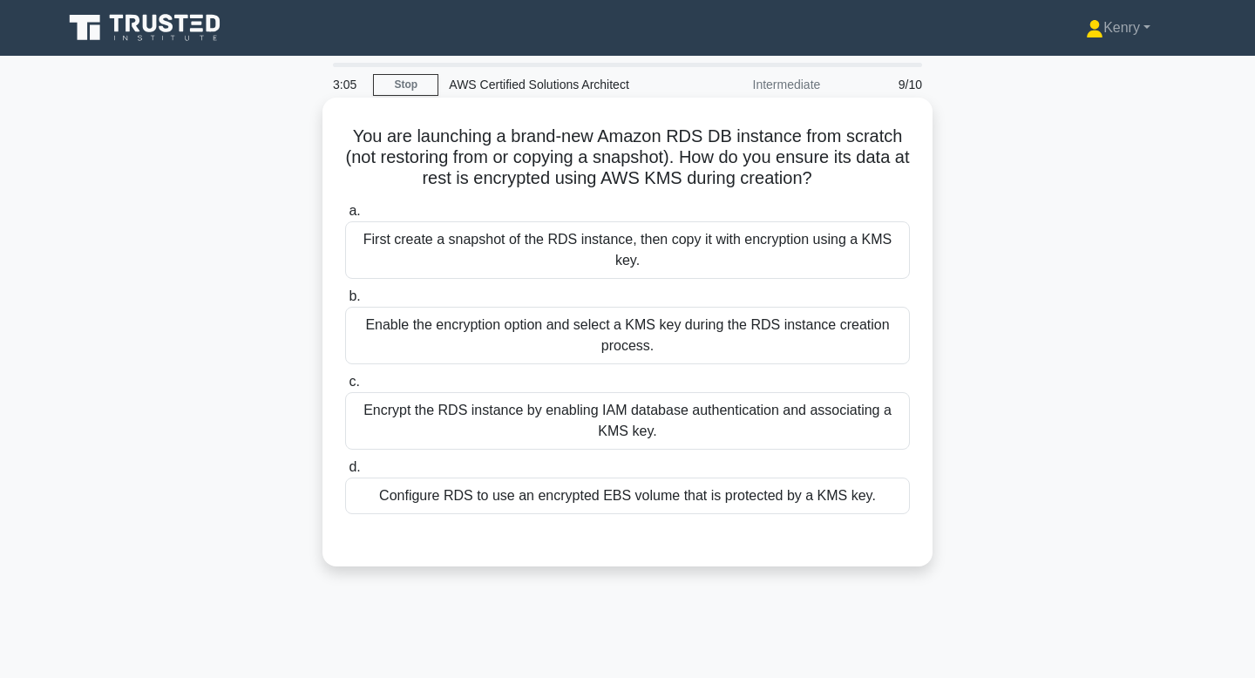
click at [801, 256] on div "First create a snapshot of the RDS instance, then copy it with encryption using…" at bounding box center [627, 249] width 565 height 57
click at [345, 217] on input "a. First create a snapshot of the RDS instance, then copy it with encryption us…" at bounding box center [345, 211] width 0 height 11
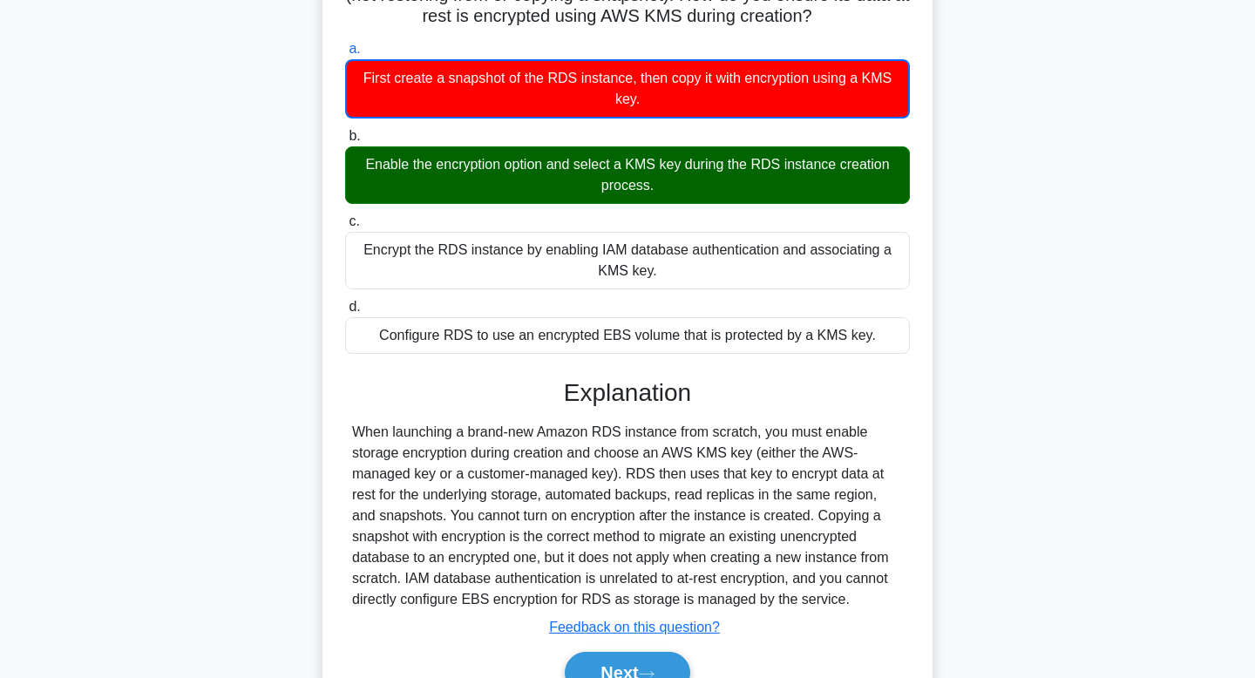
scroll to position [263, 0]
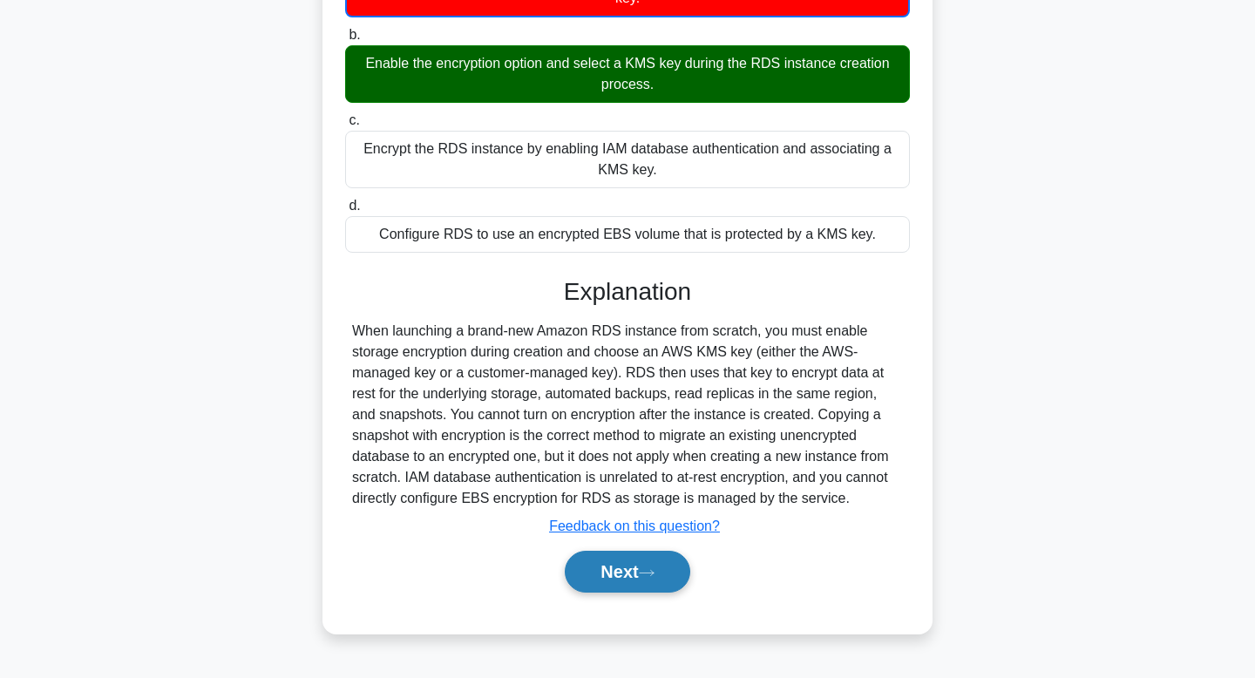
click at [653, 569] on icon at bounding box center [647, 573] width 16 height 10
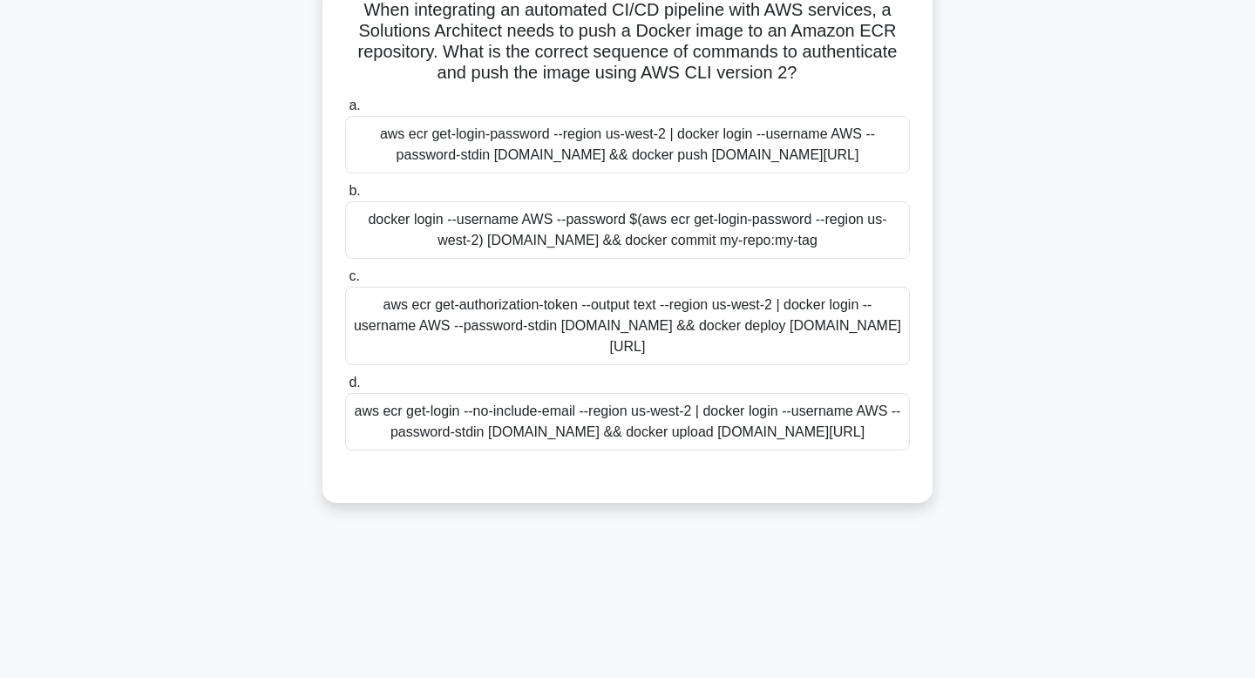
scroll to position [0, 0]
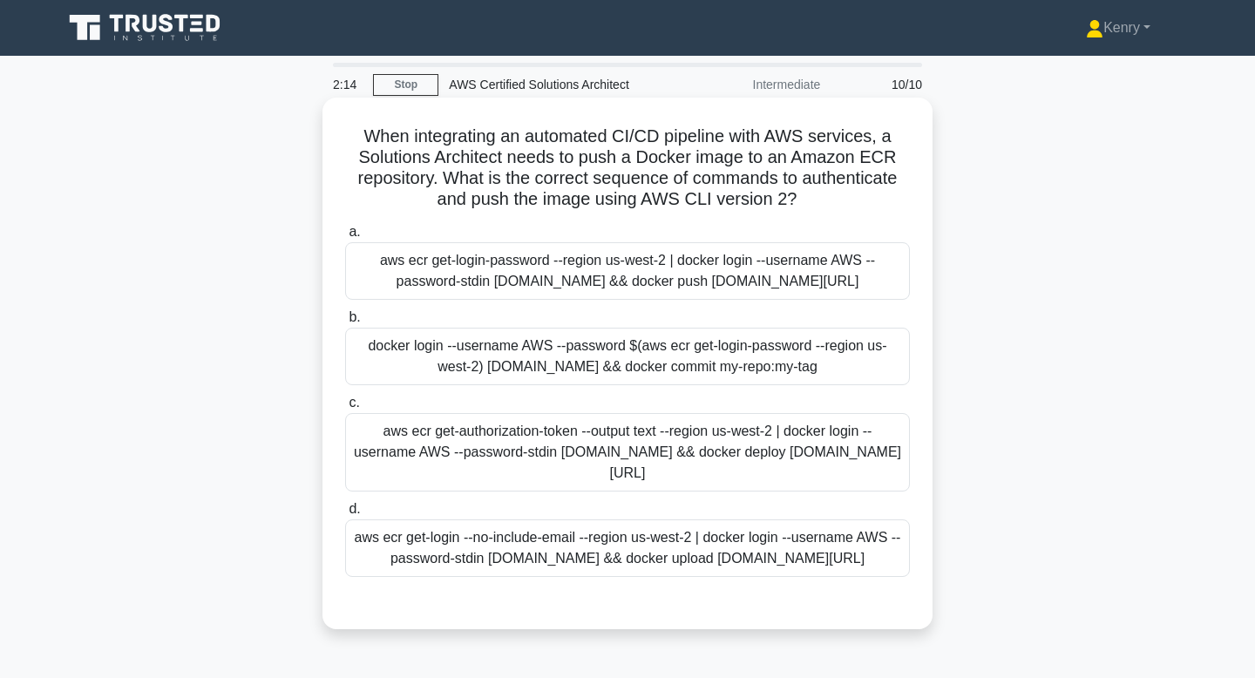
click at [633, 491] on div "aws ecr get-authorization-token --output text --region us-west-2 | docker login…" at bounding box center [627, 452] width 565 height 78
click at [345, 409] on input "c. aws ecr get-authorization-token --output text --region us-west-2 | docker lo…" at bounding box center [345, 402] width 0 height 11
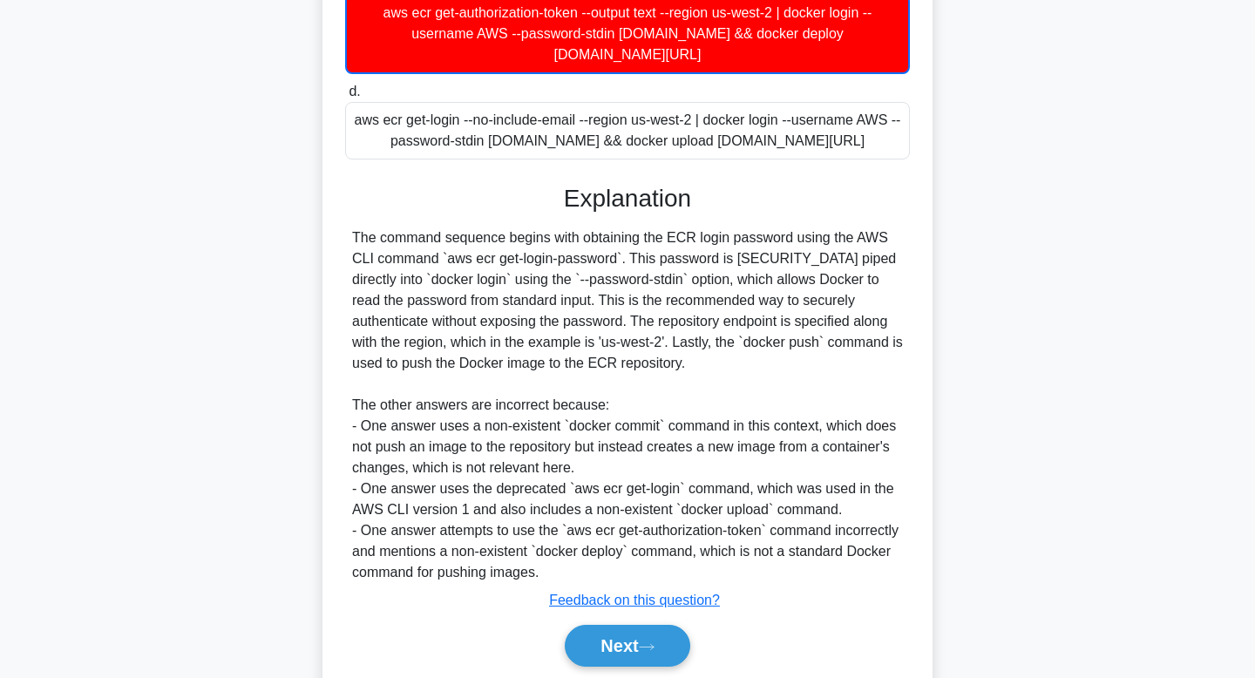
scroll to position [544, 0]
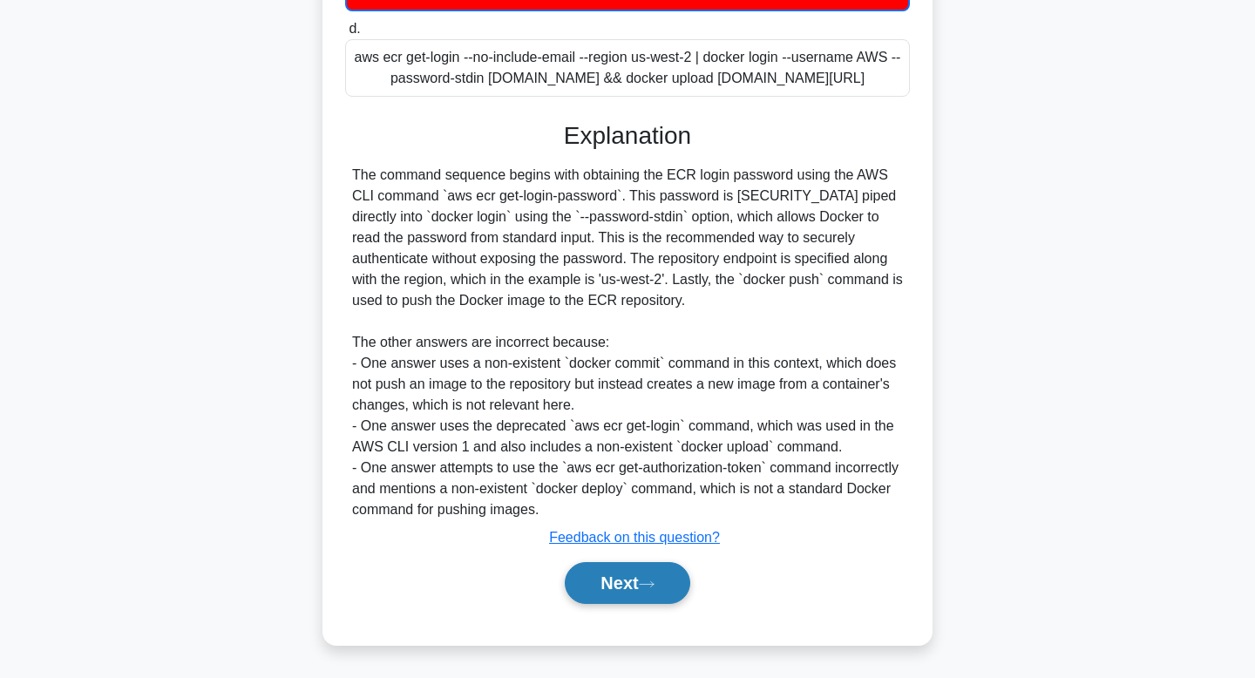
click at [632, 575] on button "Next" at bounding box center [627, 583] width 125 height 42
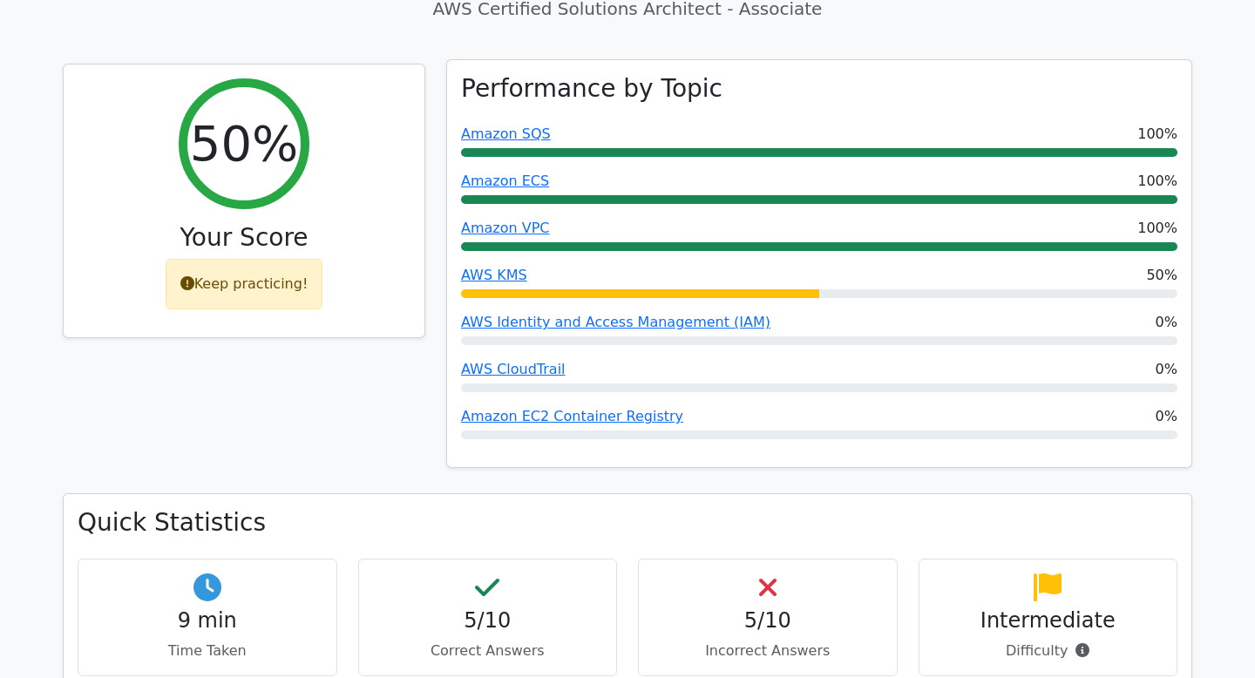
scroll to position [188, 0]
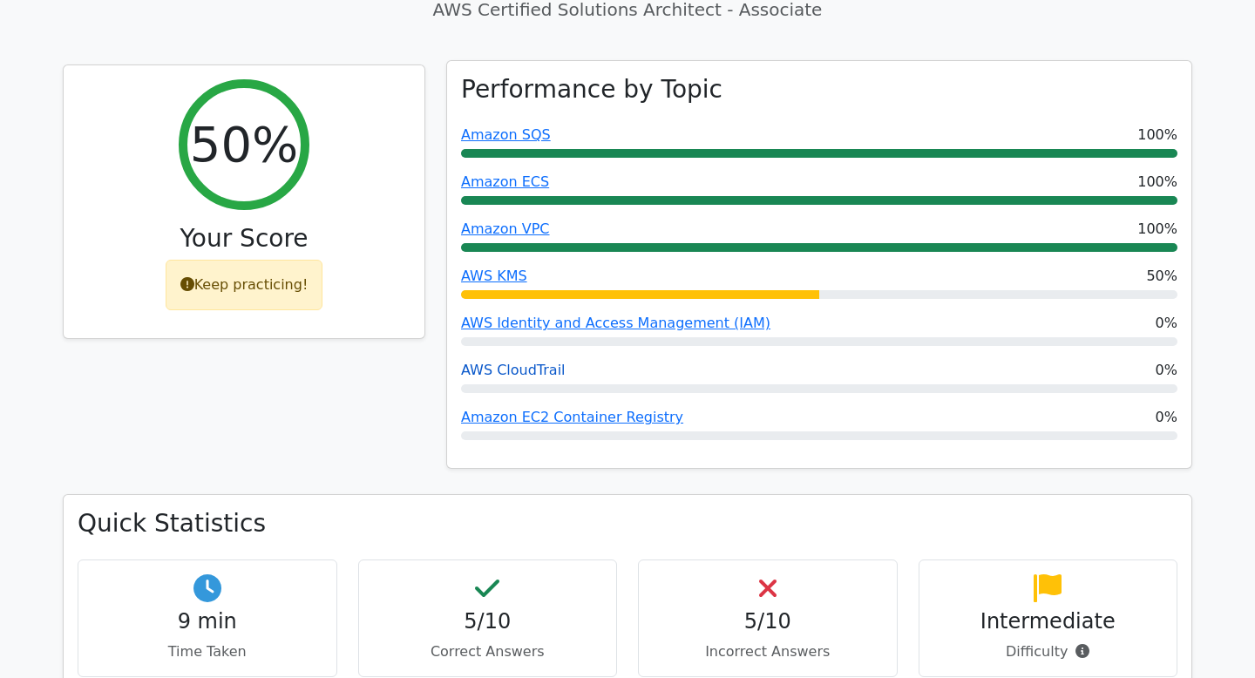
click at [533, 367] on link "AWS CloudTrail" at bounding box center [513, 370] width 105 height 17
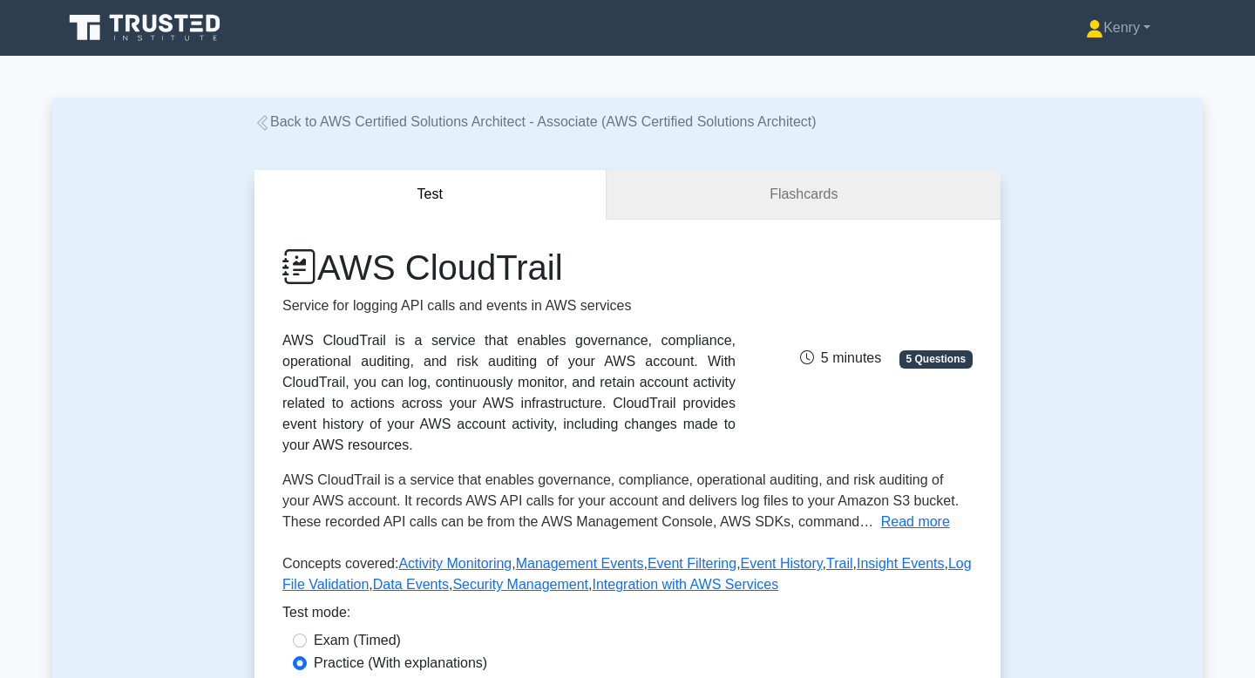
click at [791, 216] on link "Flashcards" at bounding box center [803, 195] width 394 height 50
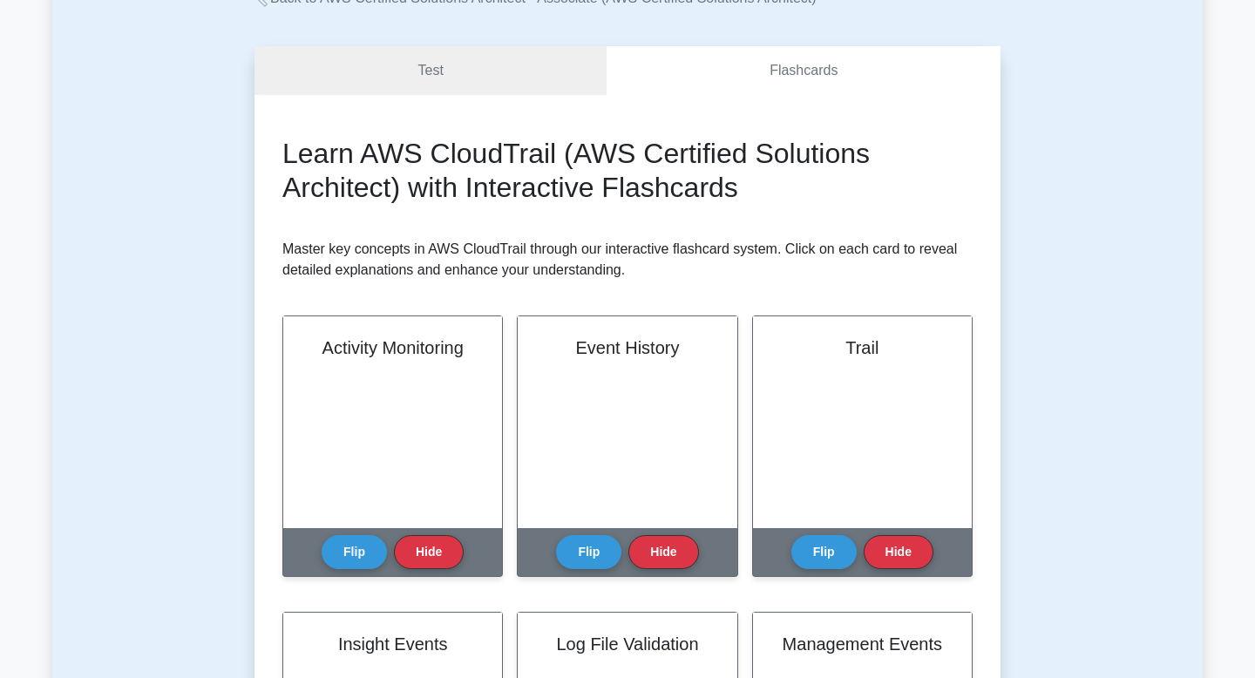
scroll to position [165, 0]
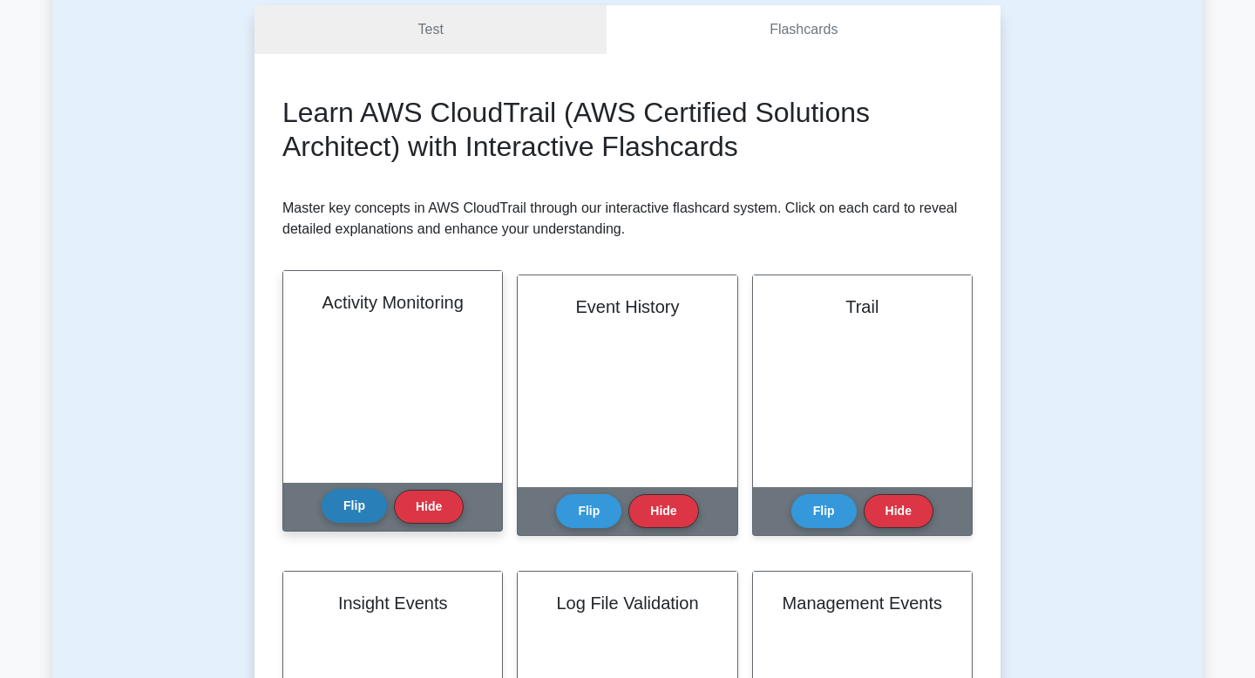
click at [346, 501] on button "Flip" at bounding box center [353, 506] width 65 height 34
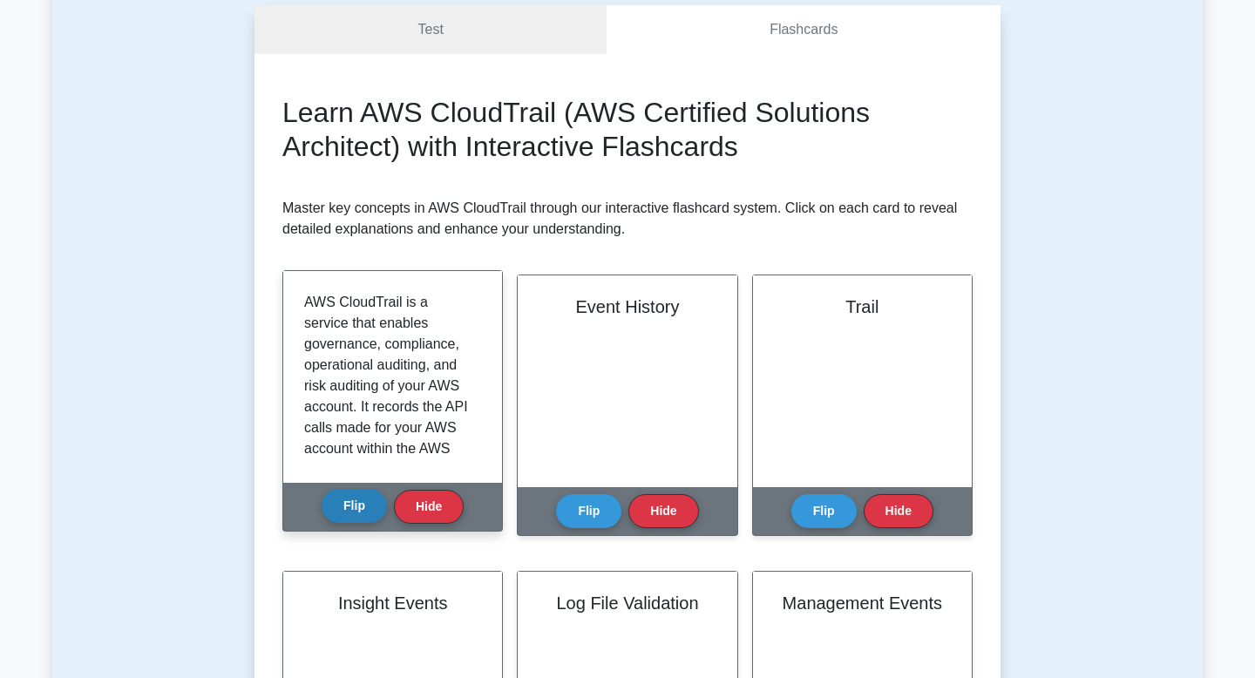
click at [346, 501] on button "Flip" at bounding box center [353, 506] width 65 height 34
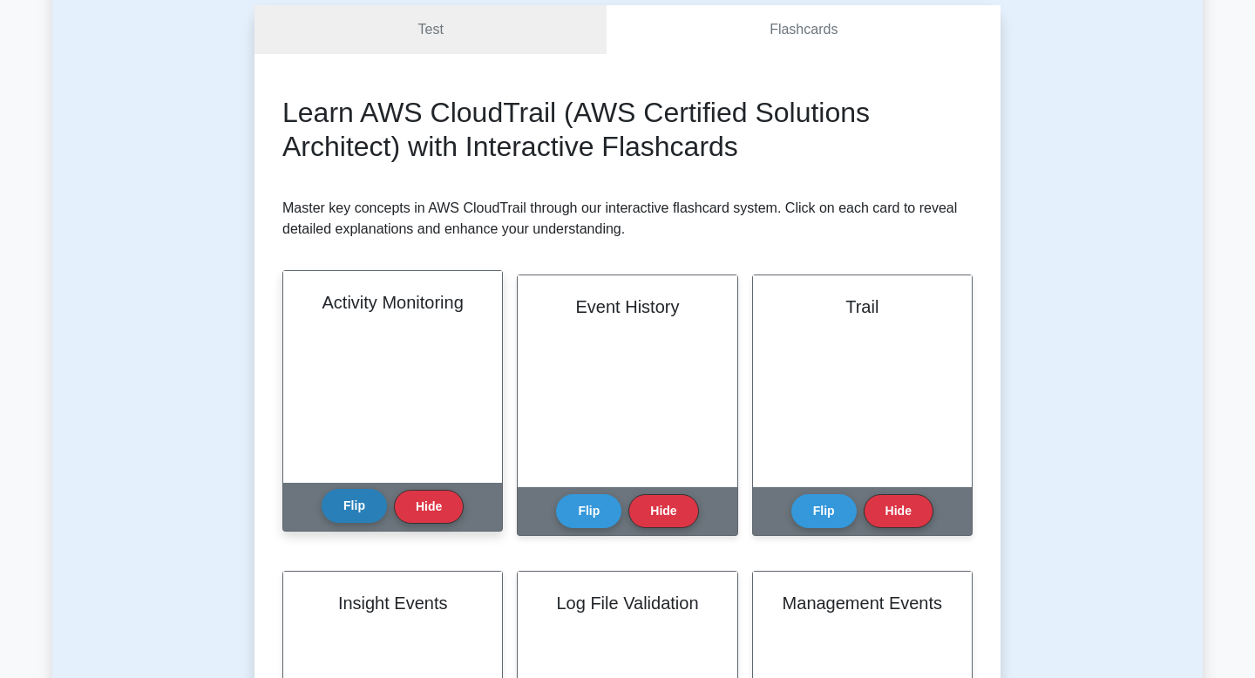
click at [346, 501] on button "Flip" at bounding box center [353, 506] width 65 height 34
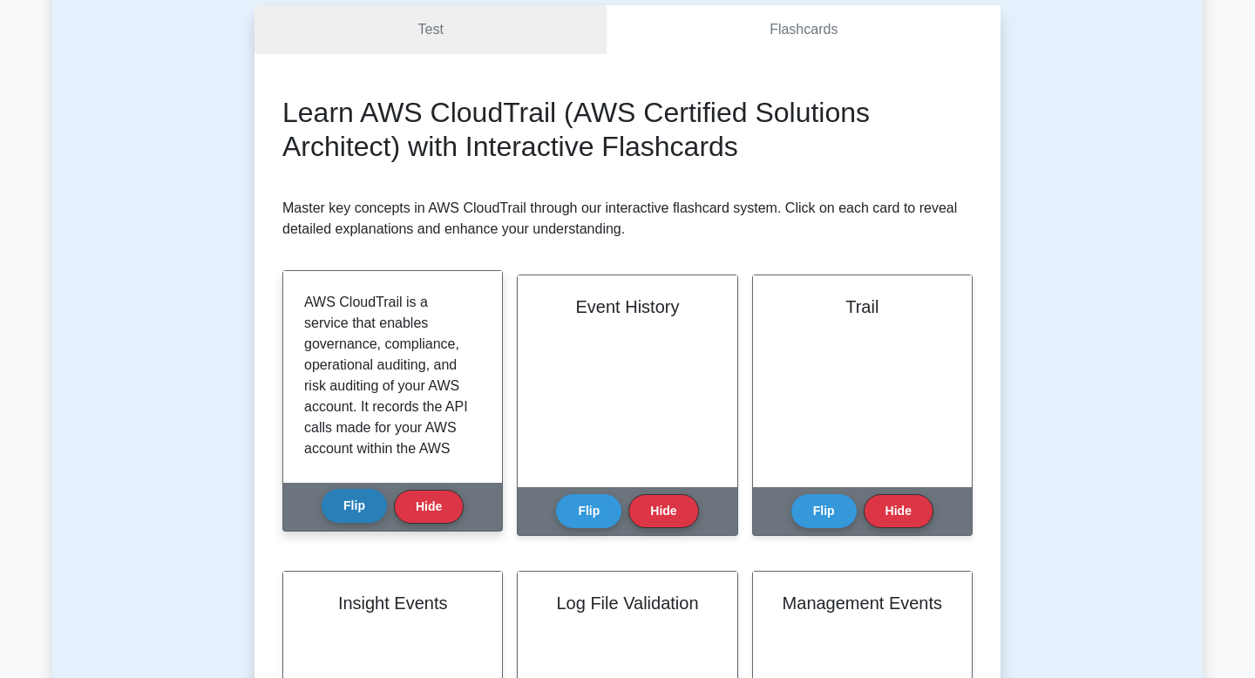
click at [346, 501] on button "Flip" at bounding box center [353, 506] width 65 height 34
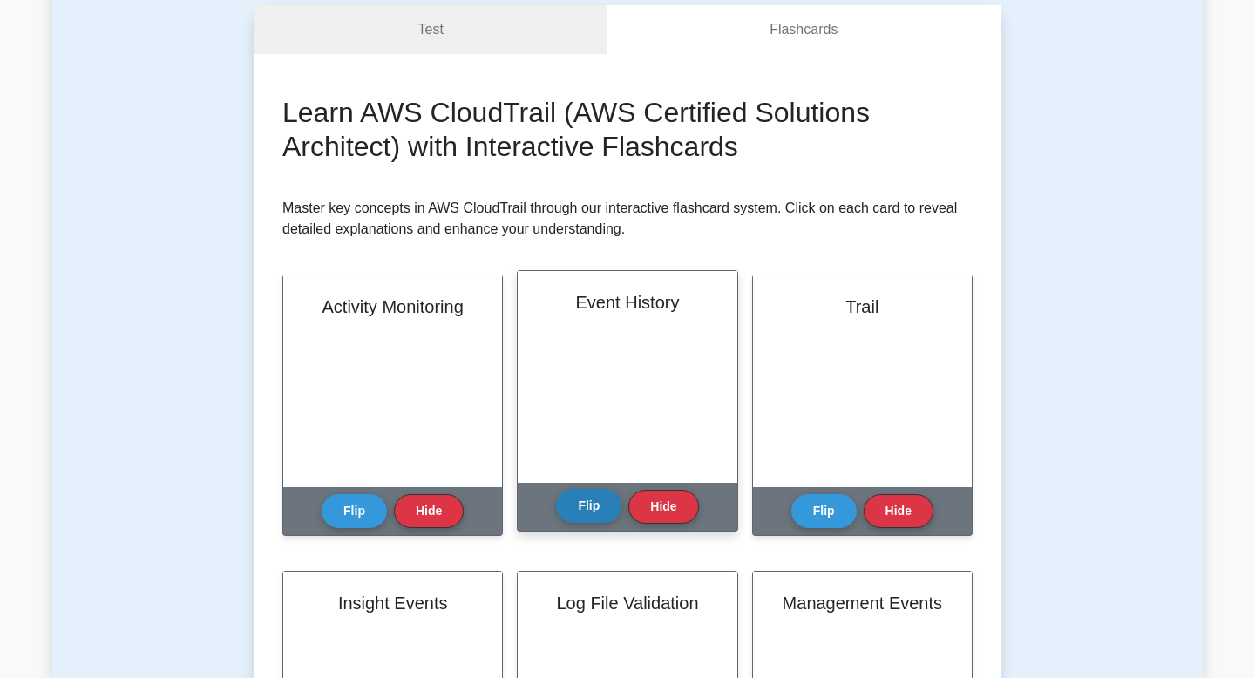
click at [592, 509] on button "Flip" at bounding box center [588, 506] width 65 height 34
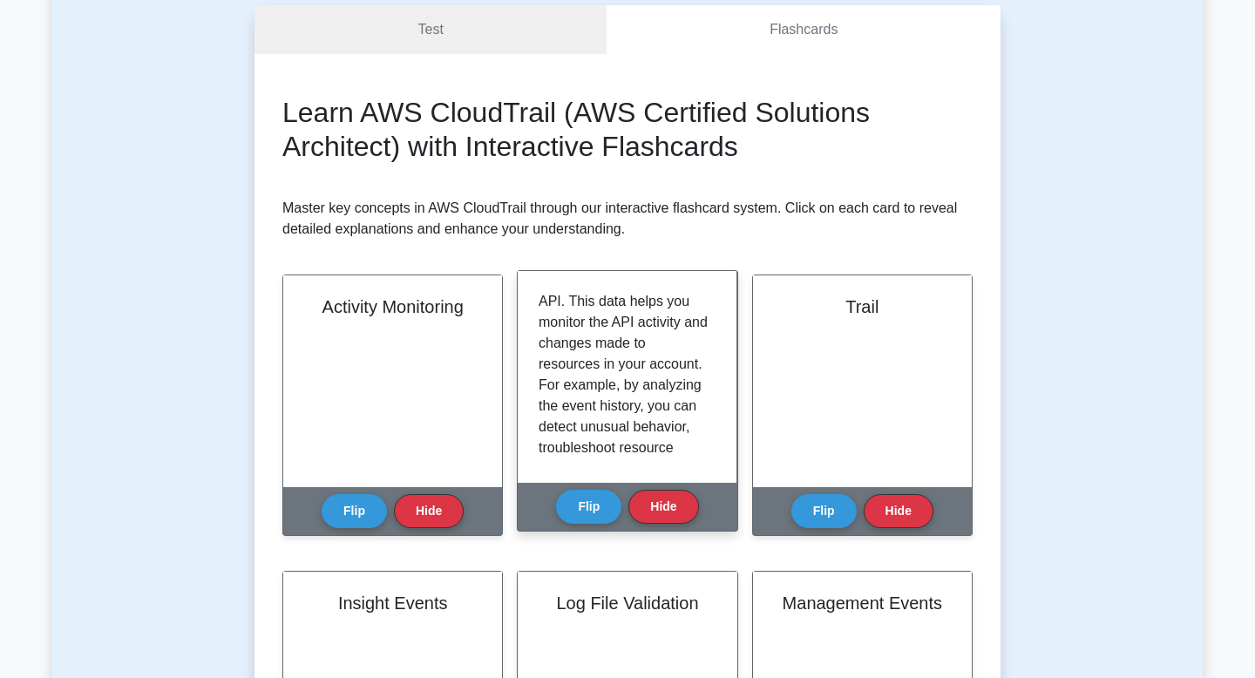
scroll to position [325, 0]
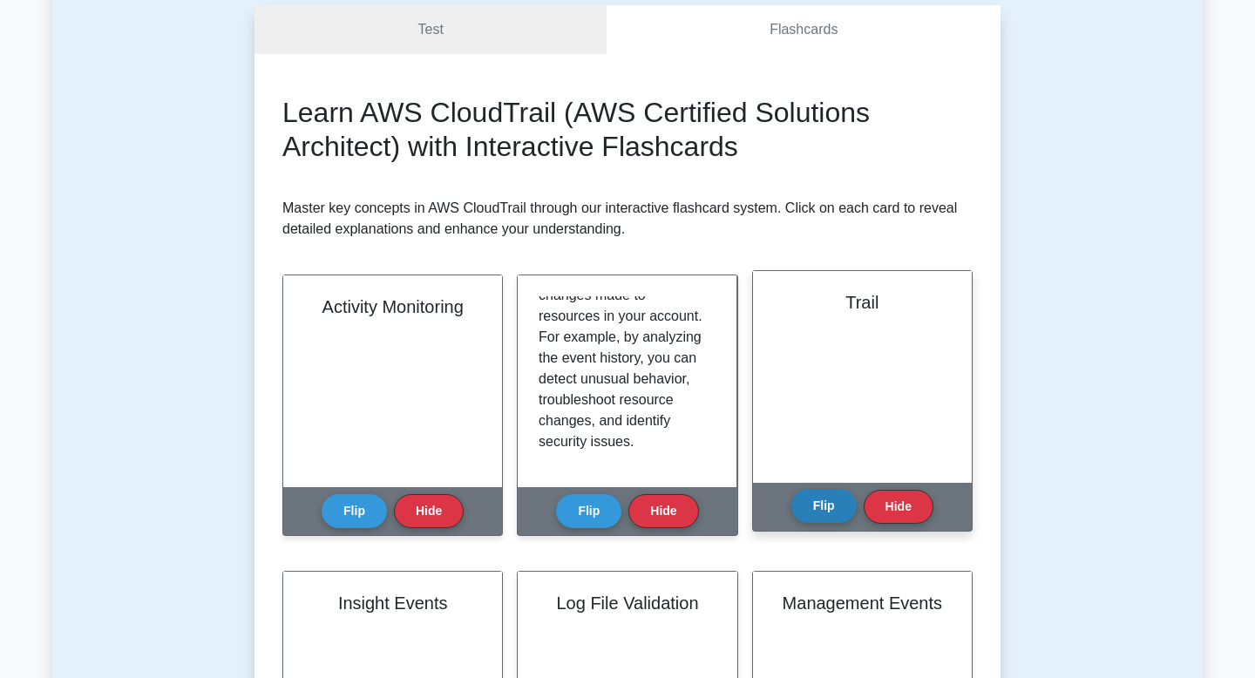
click at [813, 504] on button "Flip" at bounding box center [823, 506] width 65 height 34
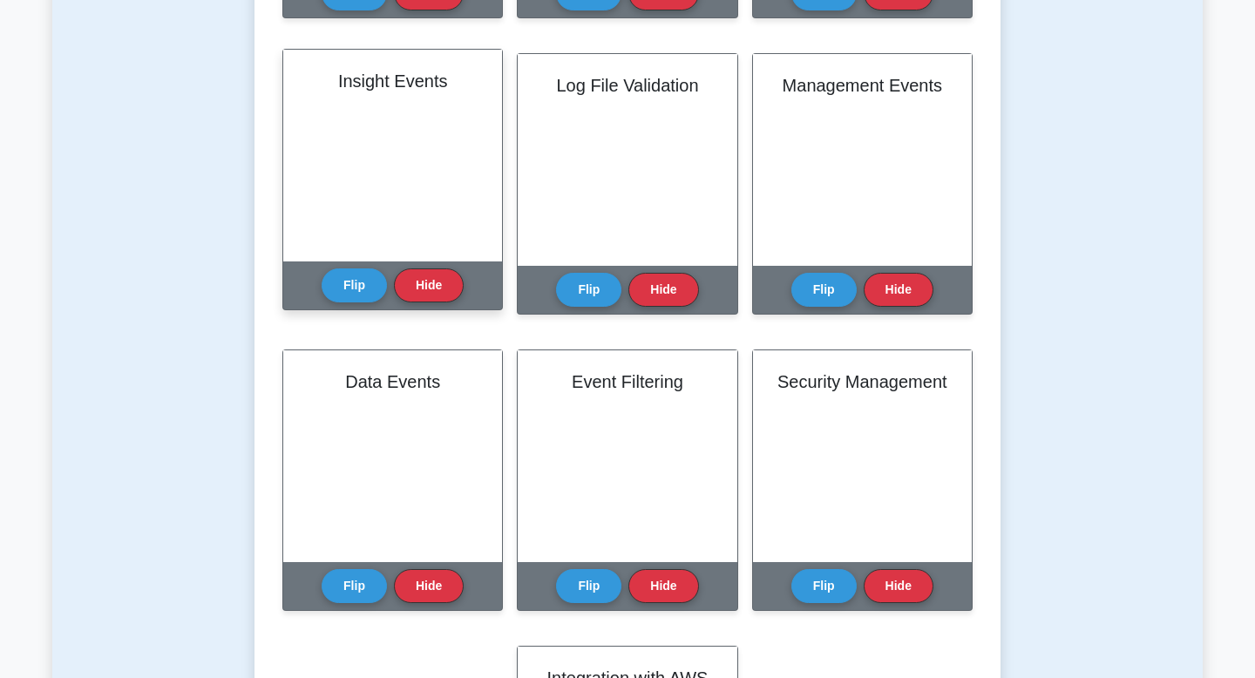
scroll to position [687, 0]
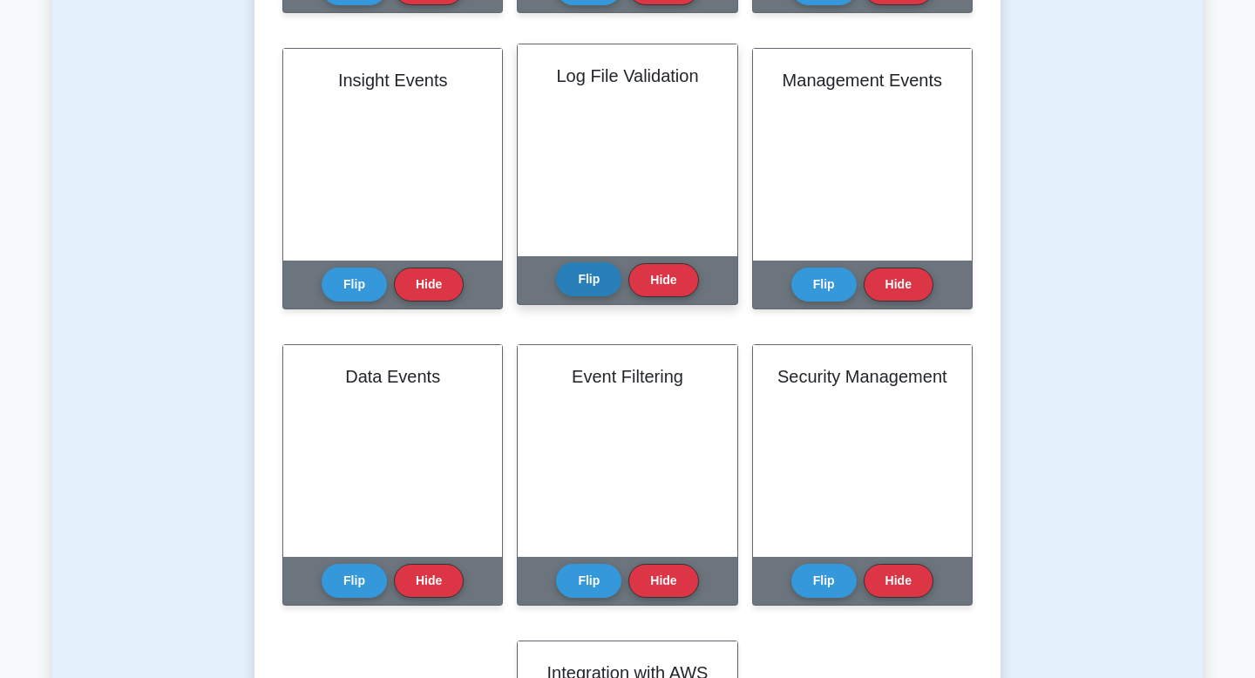
click at [581, 278] on button "Flip" at bounding box center [588, 279] width 65 height 34
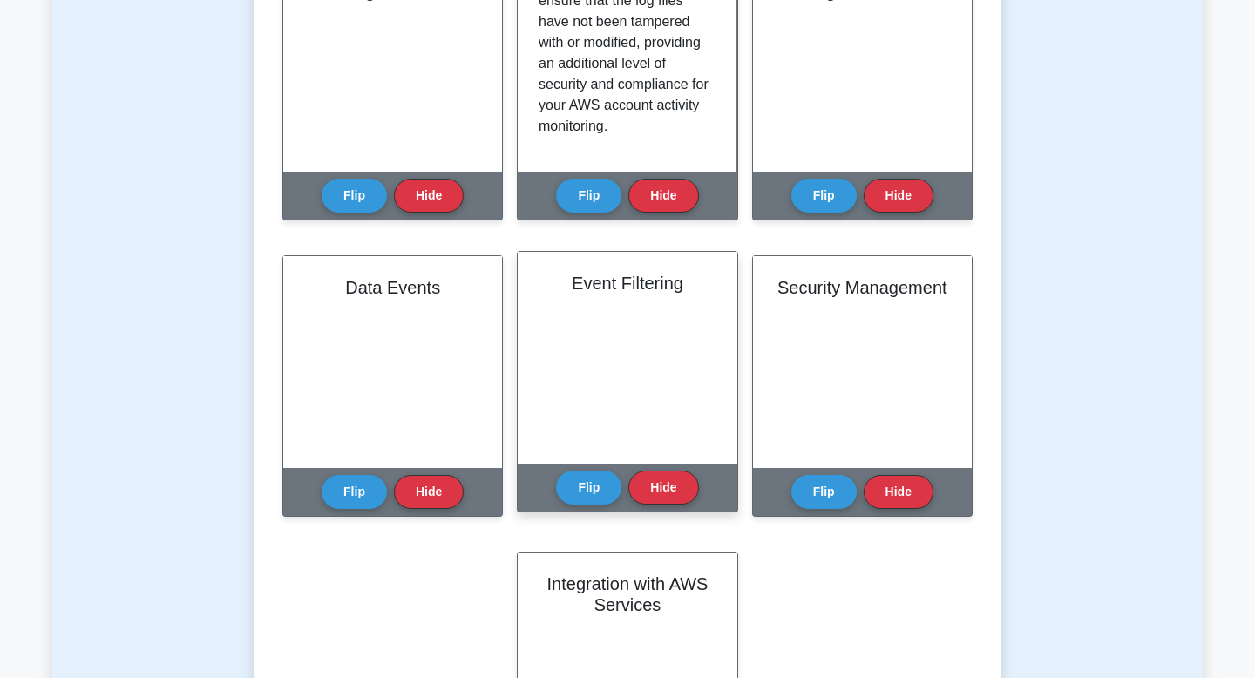
scroll to position [50, 0]
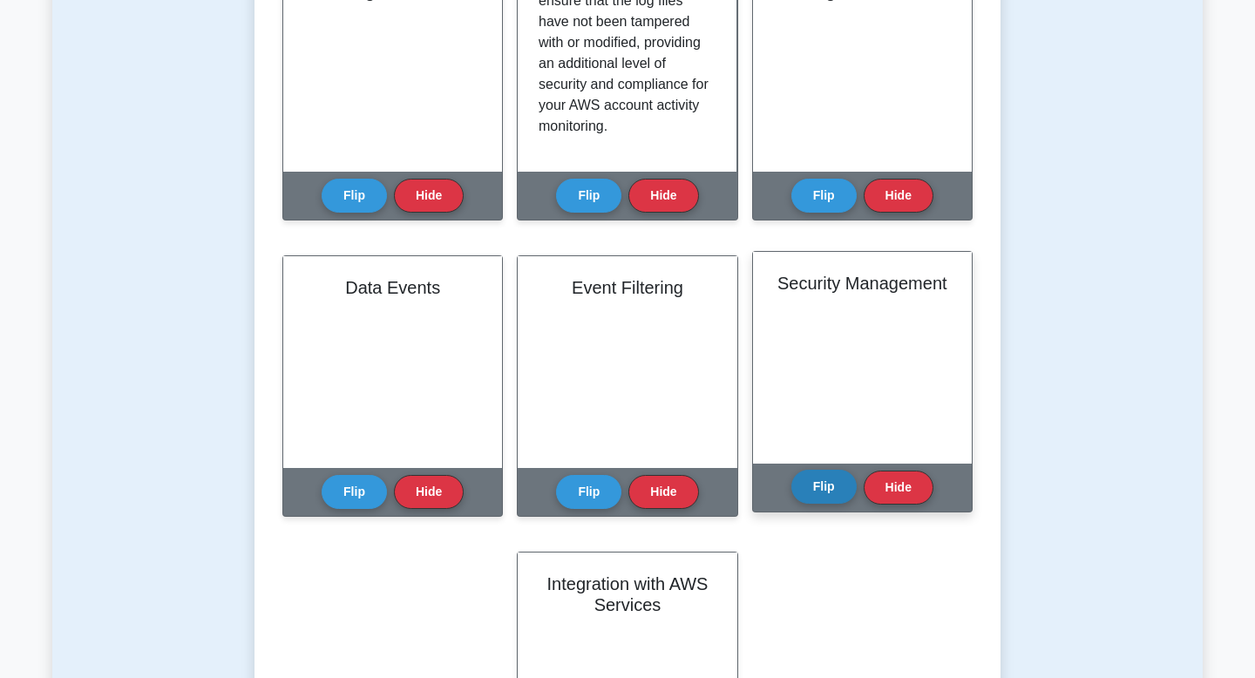
click at [824, 484] on button "Flip" at bounding box center [823, 487] width 65 height 34
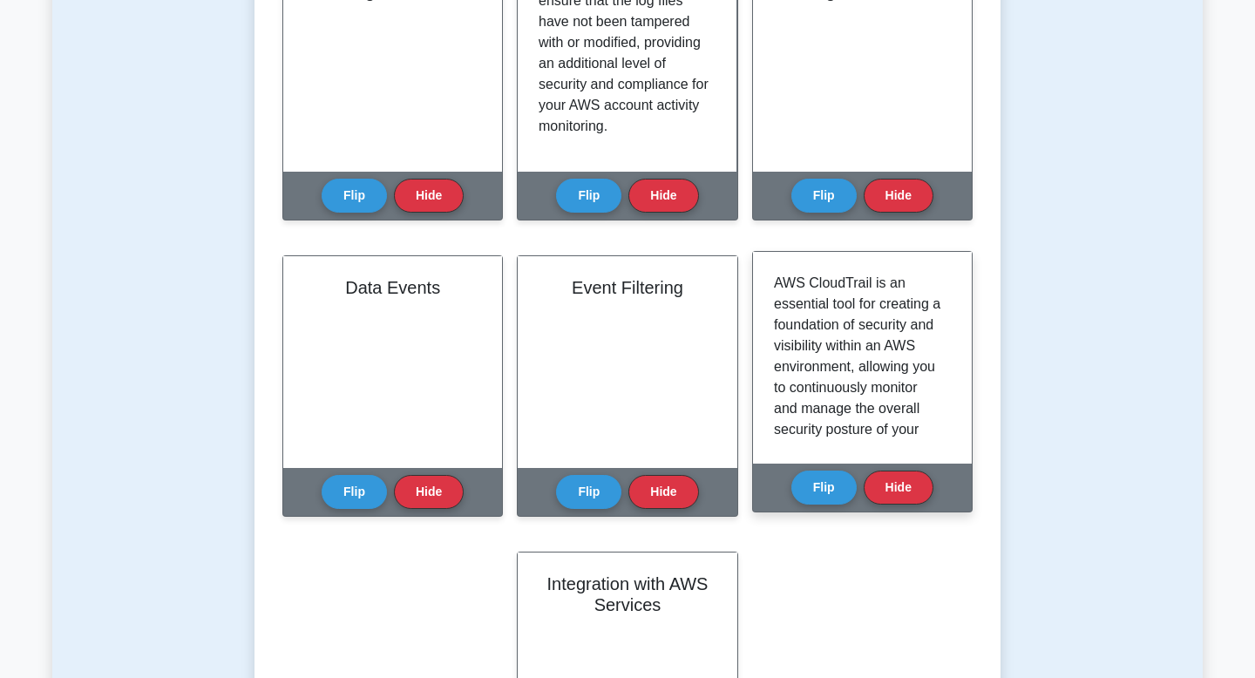
scroll to position [0, 0]
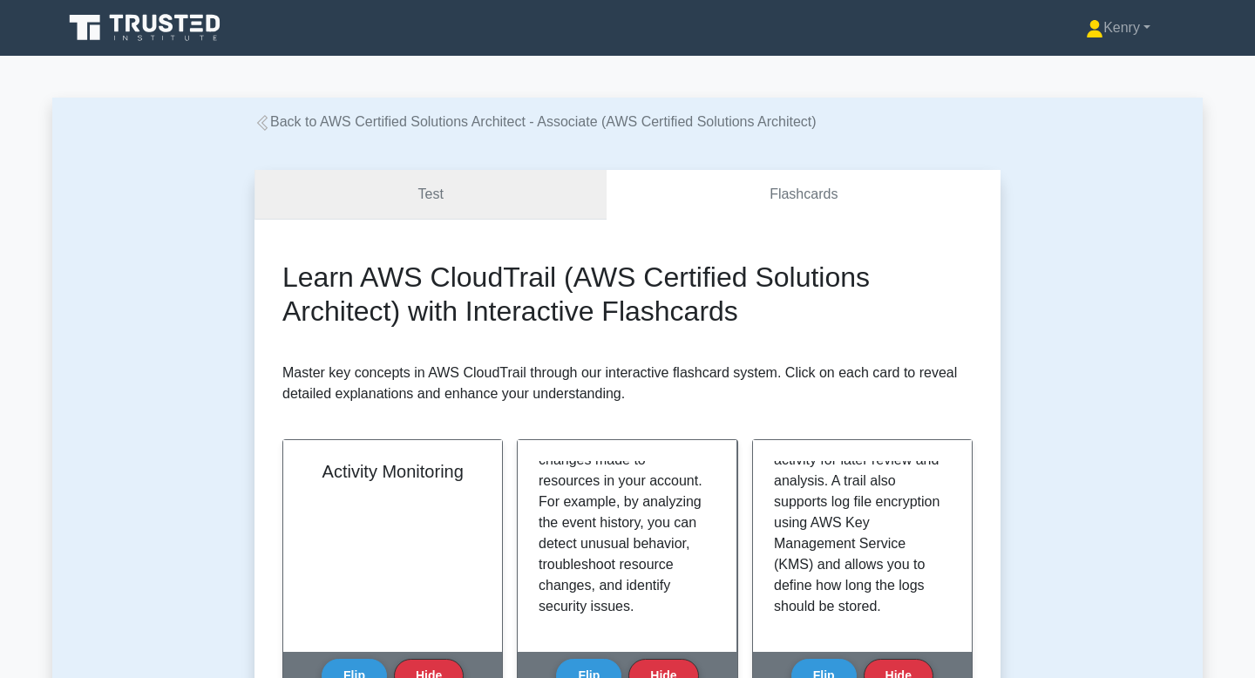
click at [382, 198] on link "Test" at bounding box center [430, 195] width 352 height 50
